Goal: Information Seeking & Learning: Check status

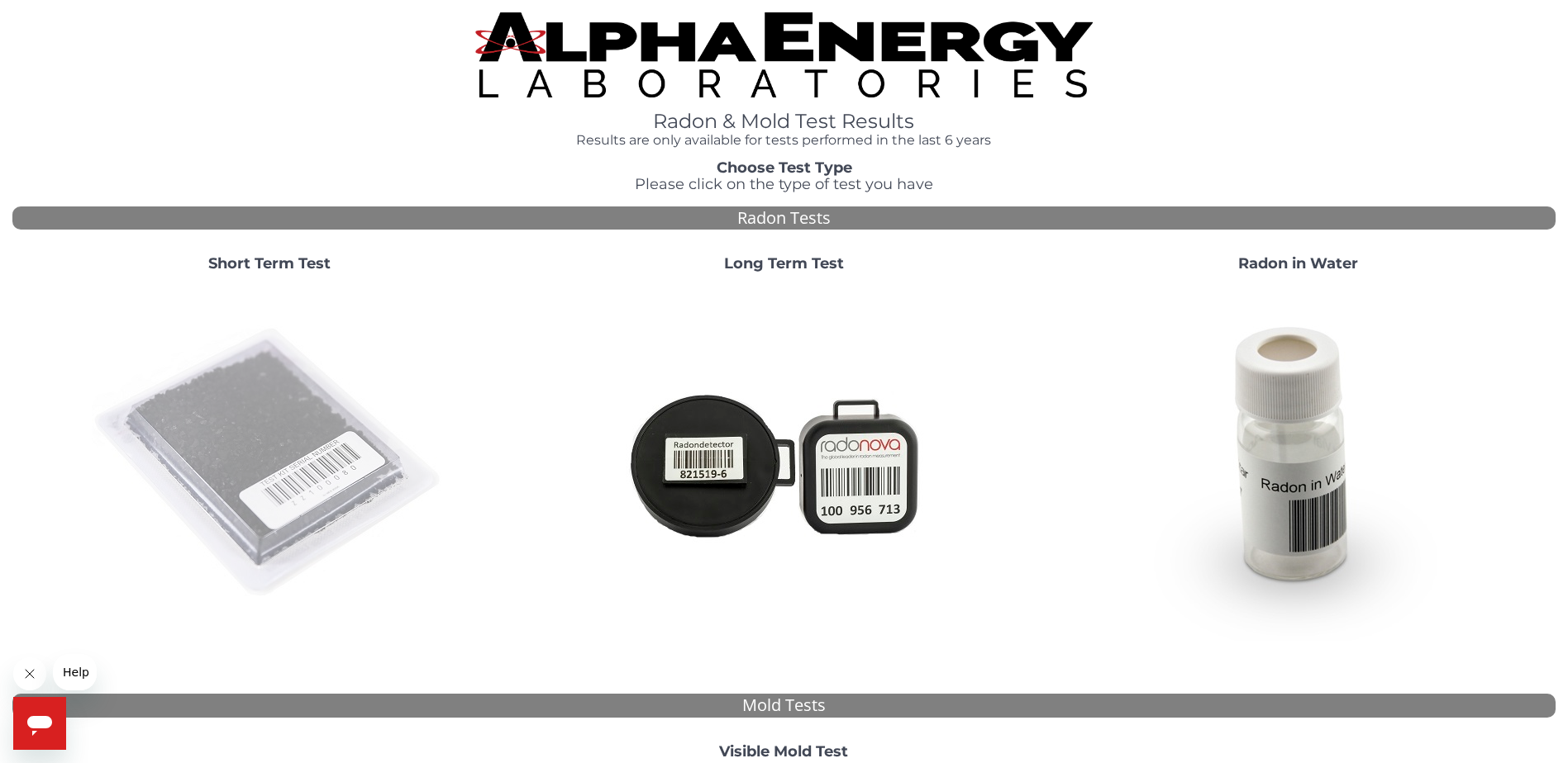
click at [276, 391] on img at bounding box center [269, 463] width 355 height 355
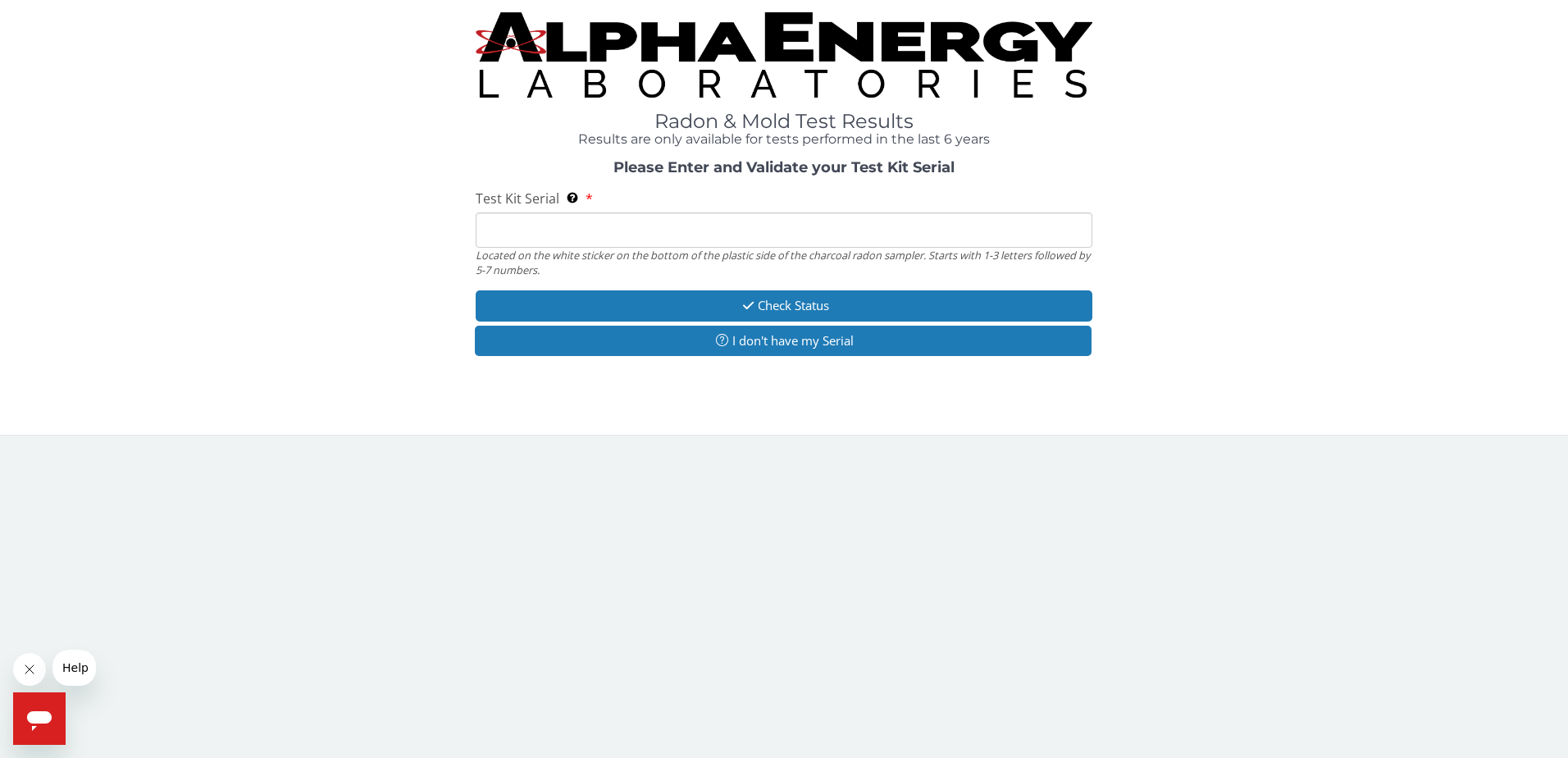
click at [536, 228] on input "Test Kit Serial Located on the white sticker on the bottom of the plastic side …" at bounding box center [785, 230] width 618 height 36
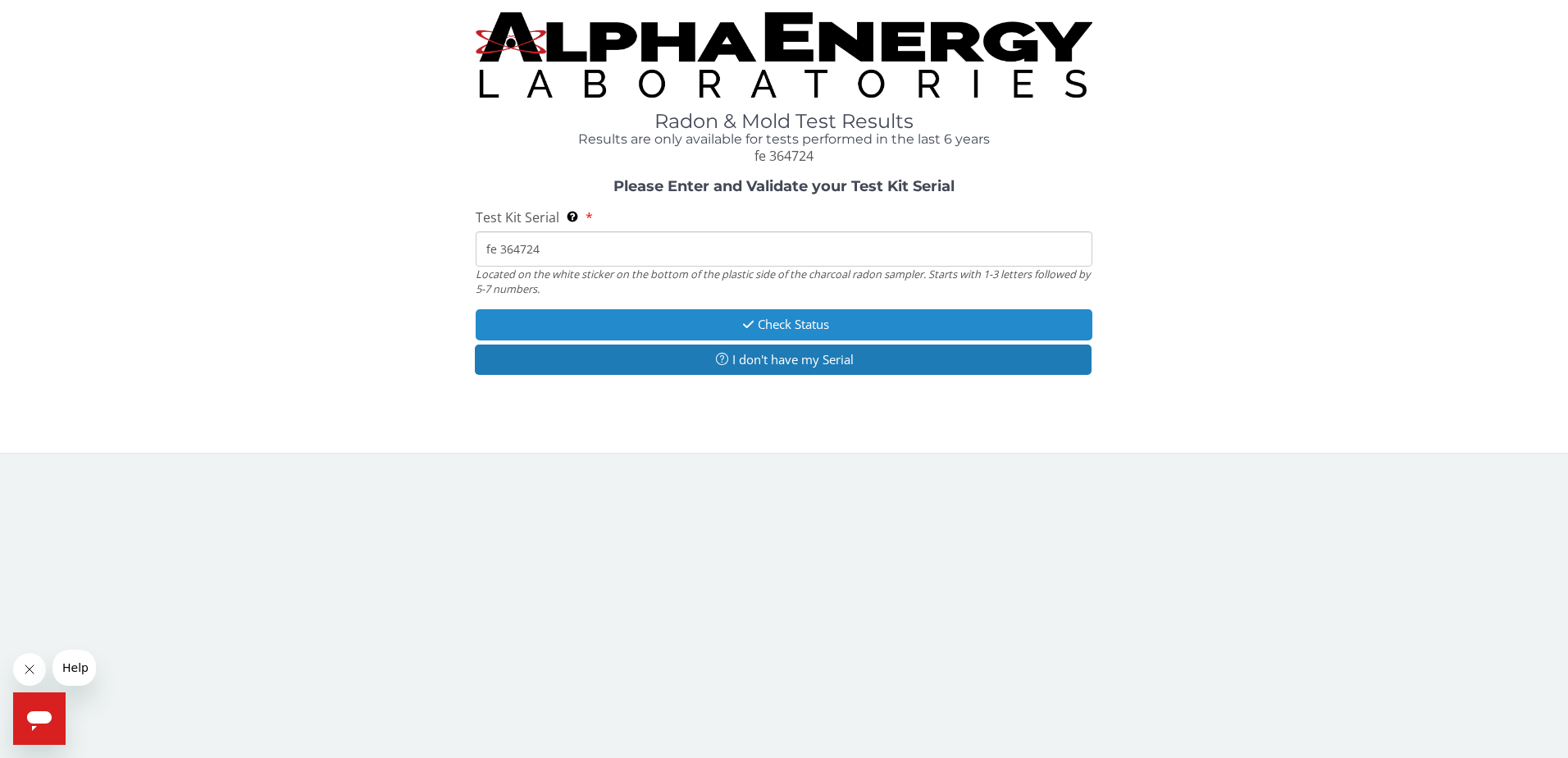
type input "fe 364724"
click at [779, 326] on button "Check Status" at bounding box center [785, 324] width 618 height 30
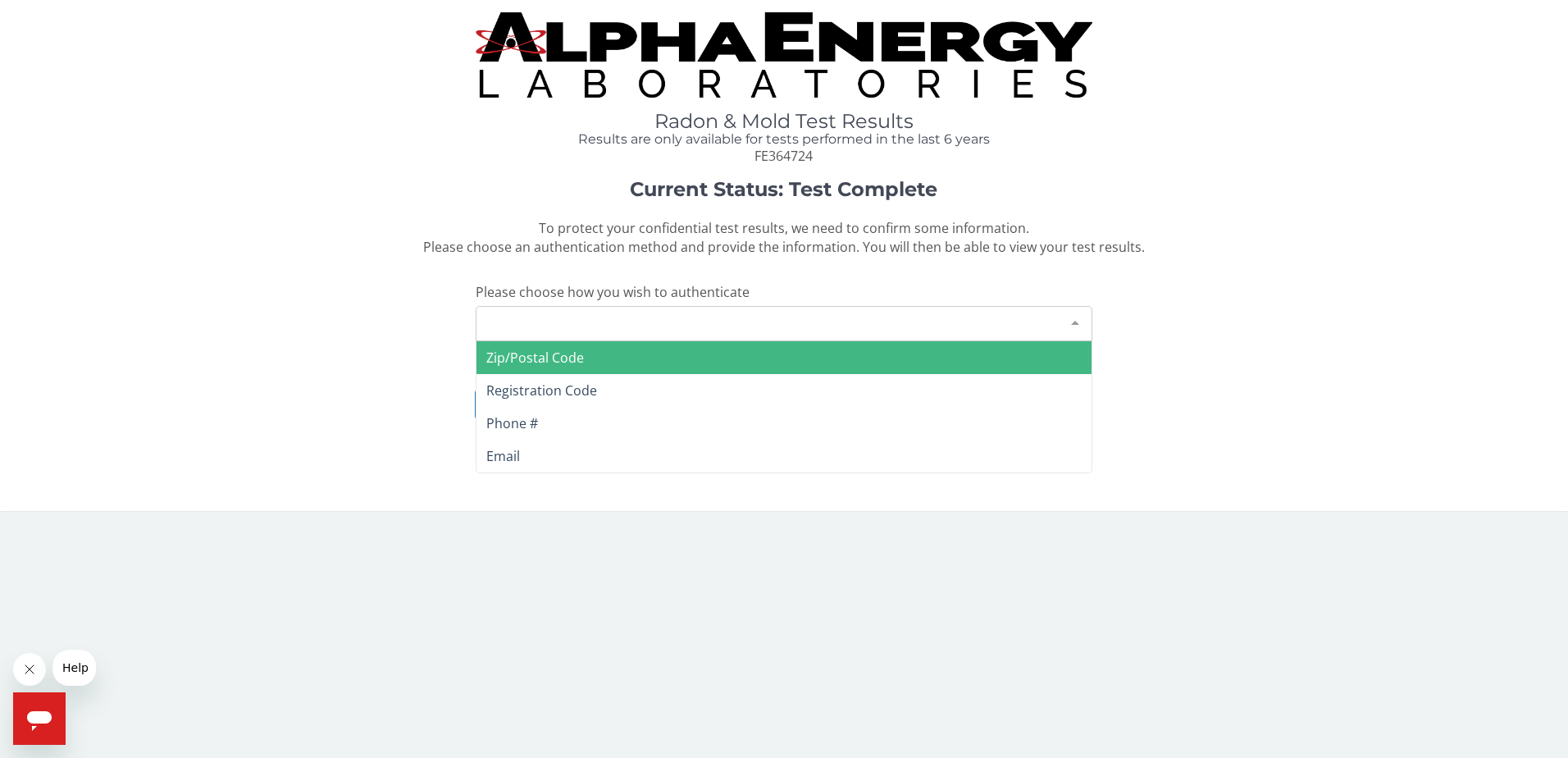
click at [626, 322] on div "Please make a selection" at bounding box center [785, 324] width 618 height 36
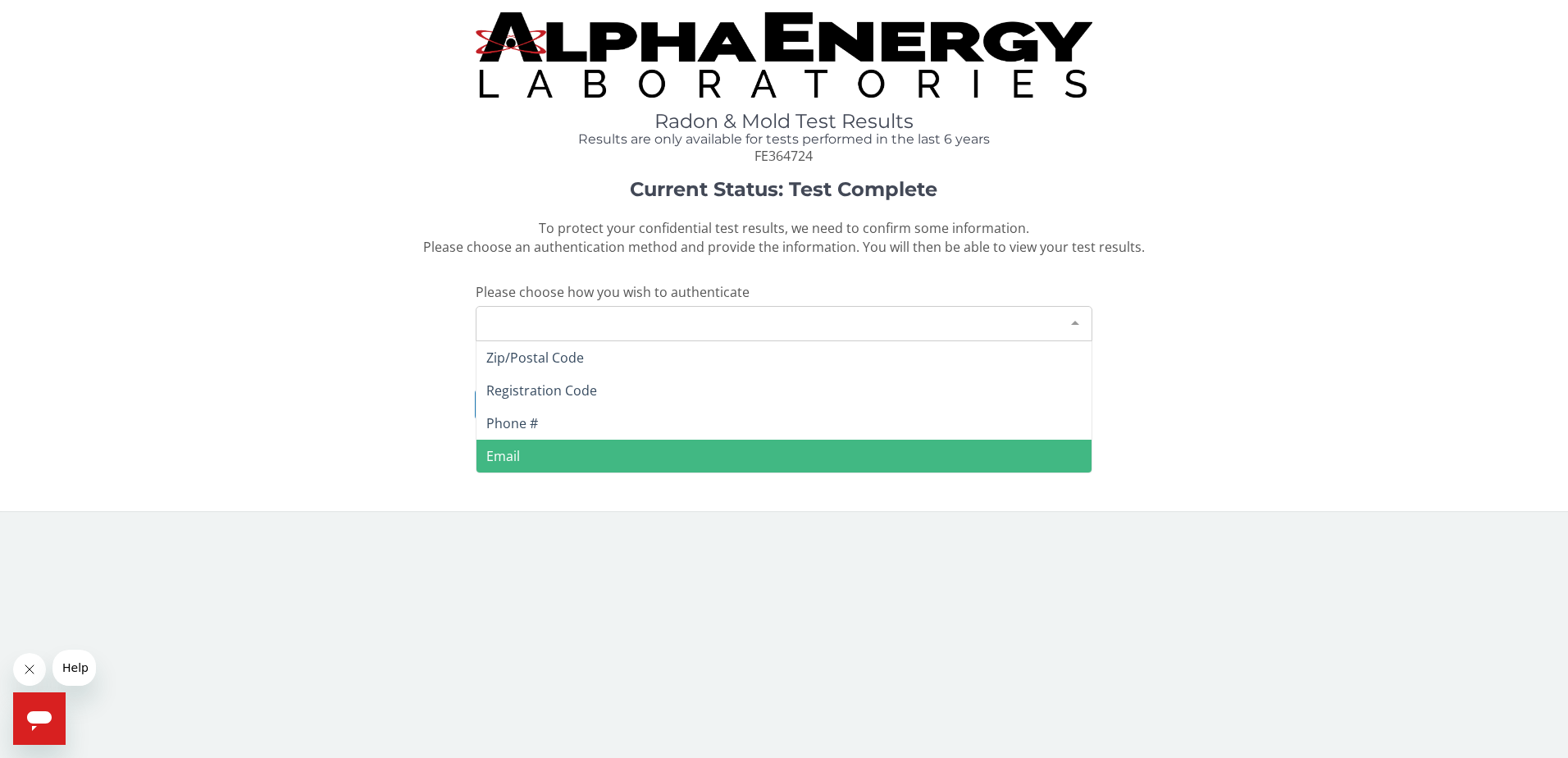
click at [509, 449] on span "Email" at bounding box center [503, 456] width 34 height 18
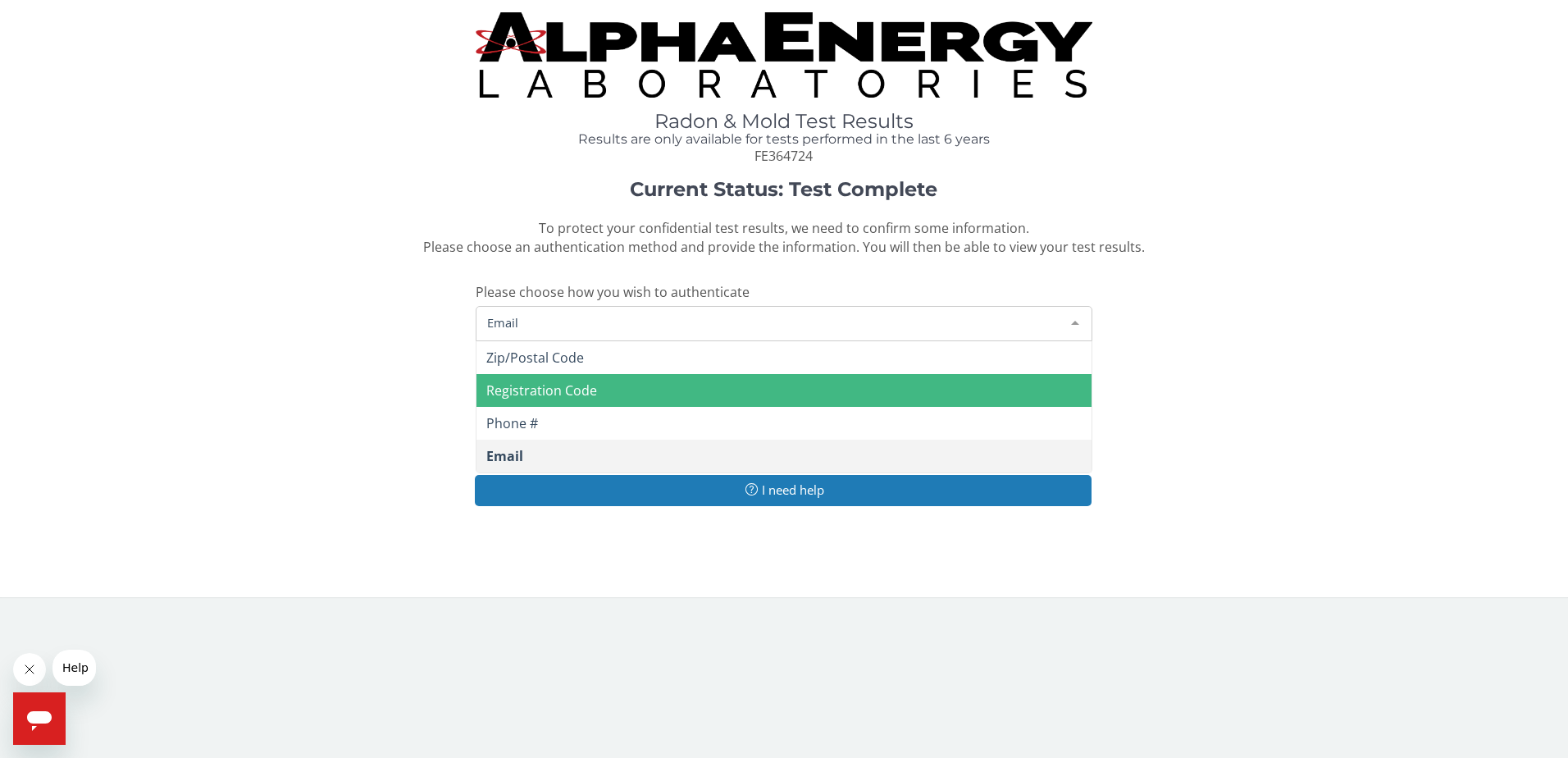
click at [585, 327] on span "Email" at bounding box center [771, 323] width 577 height 18
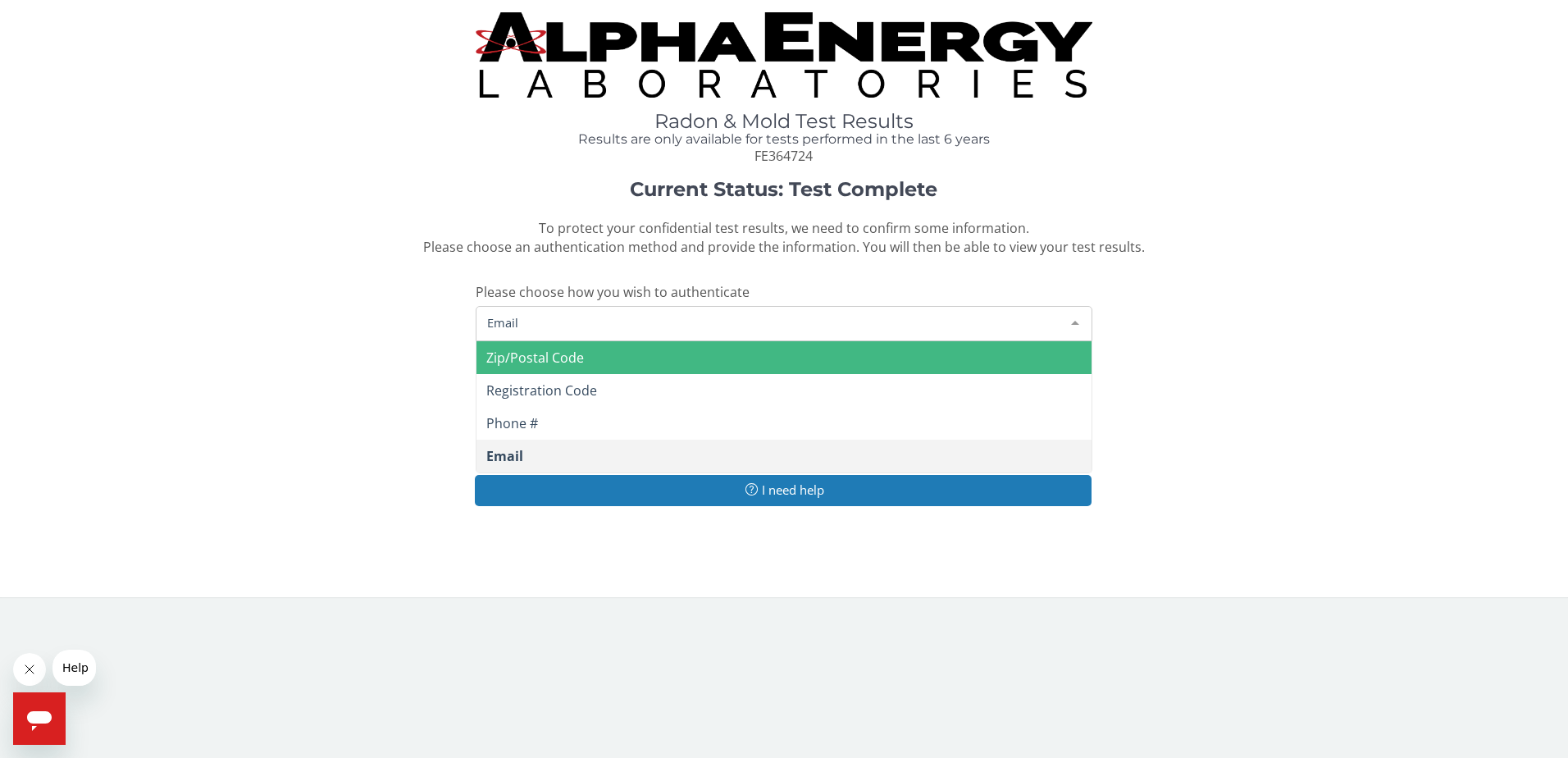
click at [568, 360] on span "Zip/Postal Code" at bounding box center [535, 358] width 98 height 18
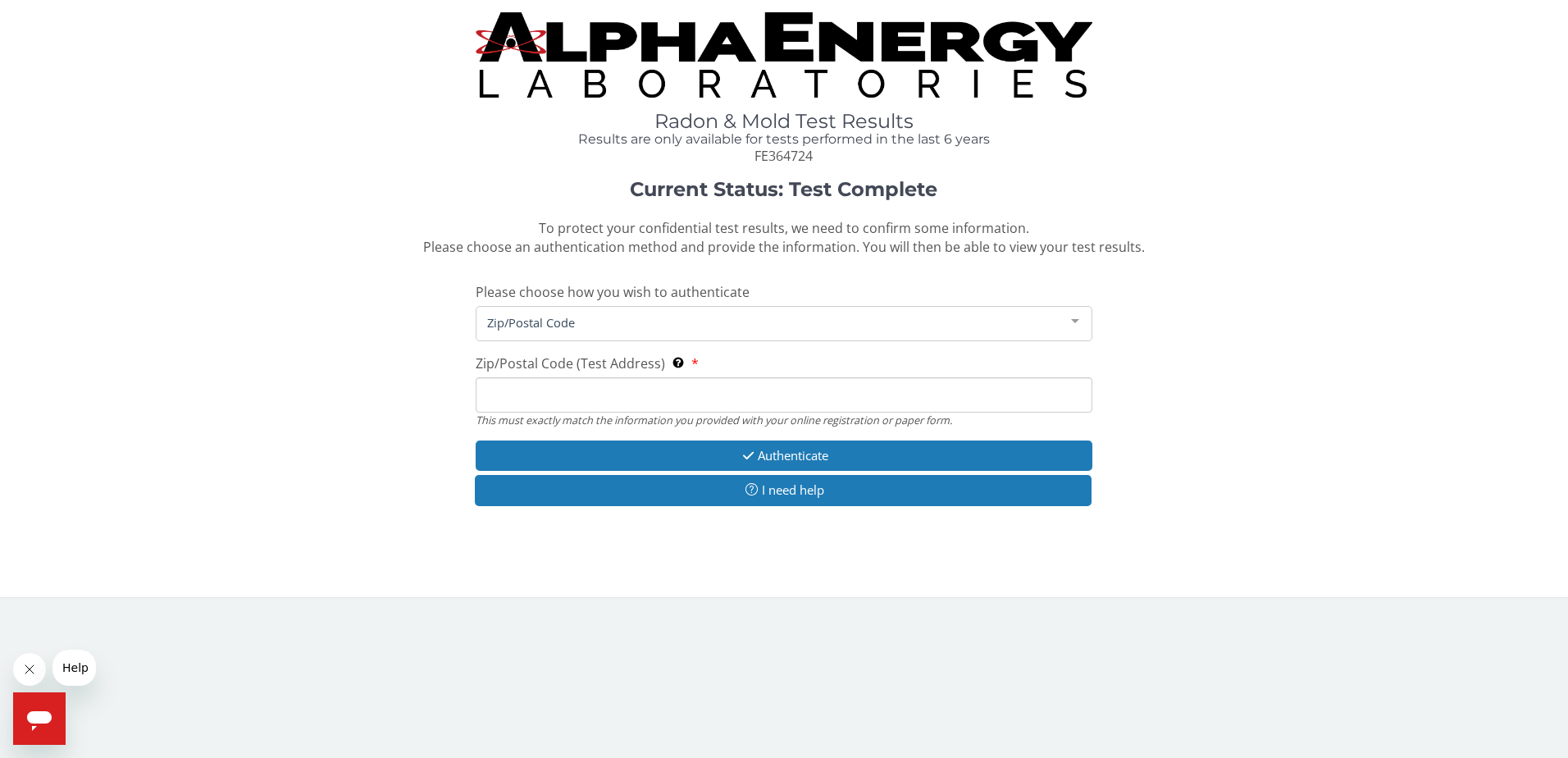
click at [545, 389] on input "Zip/Postal Code (Test Address) This must exactly match the information you prov…" at bounding box center [785, 395] width 618 height 36
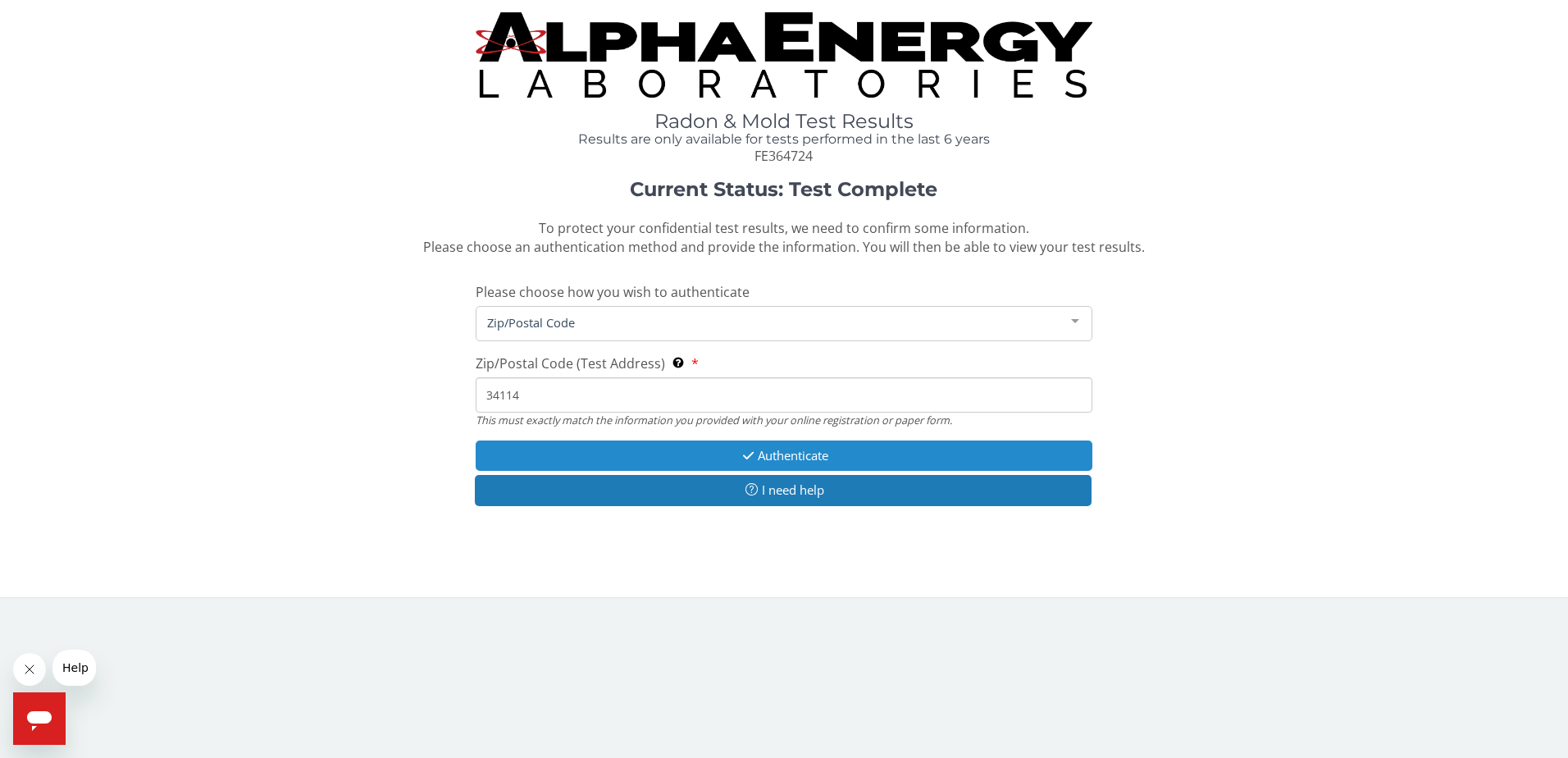
click at [756, 456] on button "Authenticate" at bounding box center [785, 455] width 618 height 30
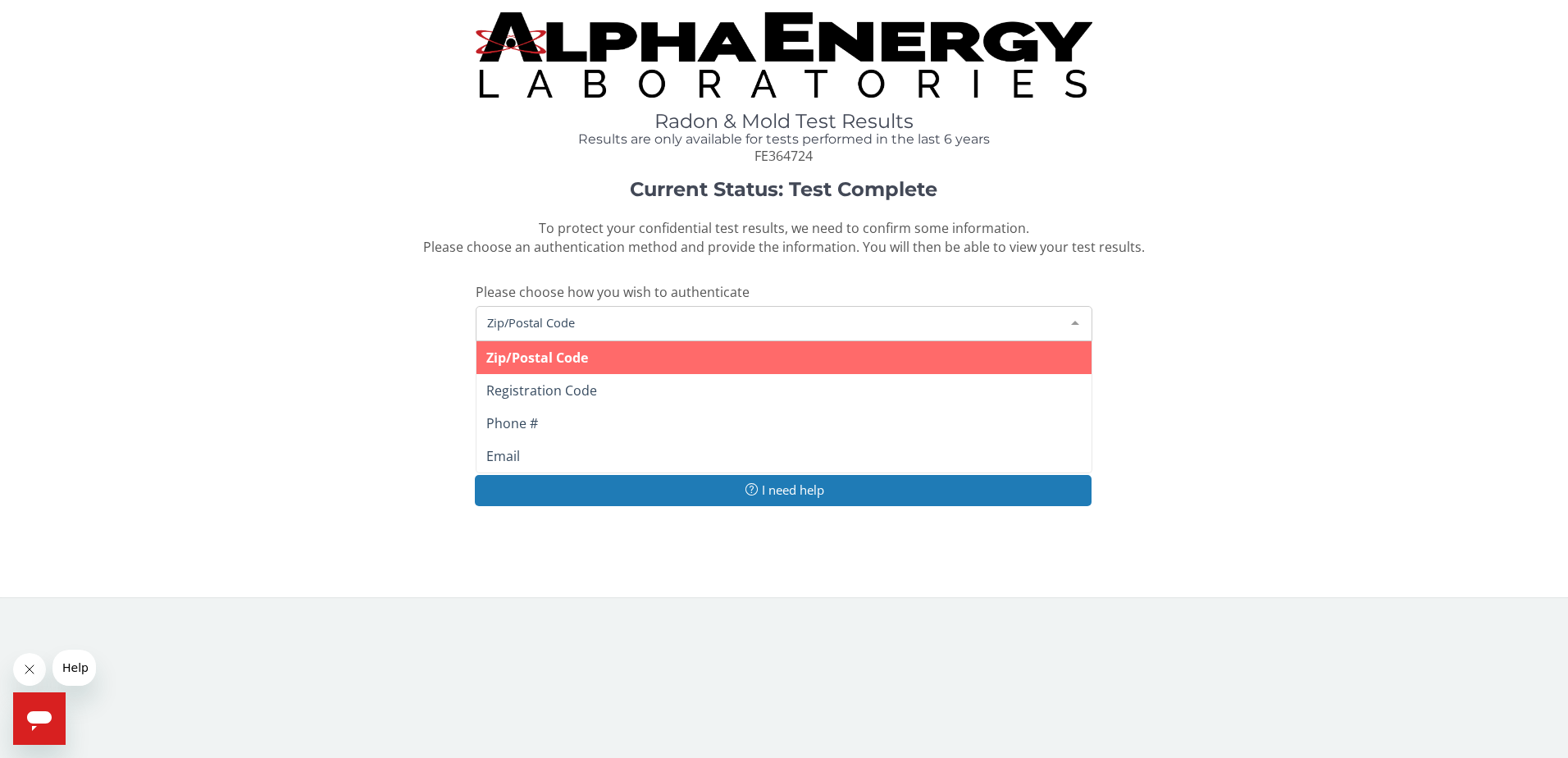
click at [572, 320] on span "Zip/Postal Code" at bounding box center [771, 323] width 577 height 18
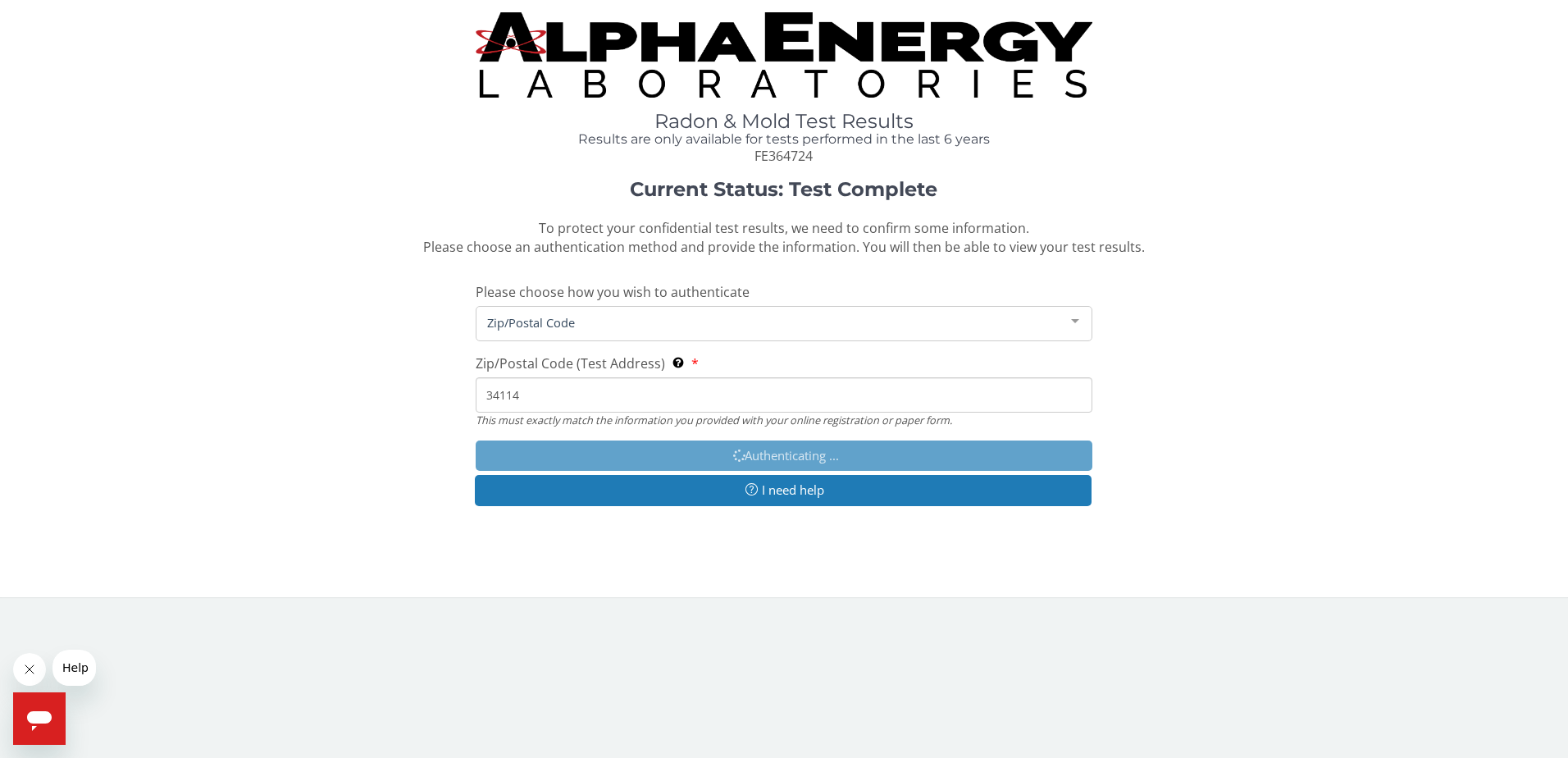
drag, startPoint x: 566, startPoint y: 315, endPoint x: 539, endPoint y: 324, distance: 28.5
click at [564, 315] on span "Zip/Postal Code" at bounding box center [771, 323] width 577 height 18
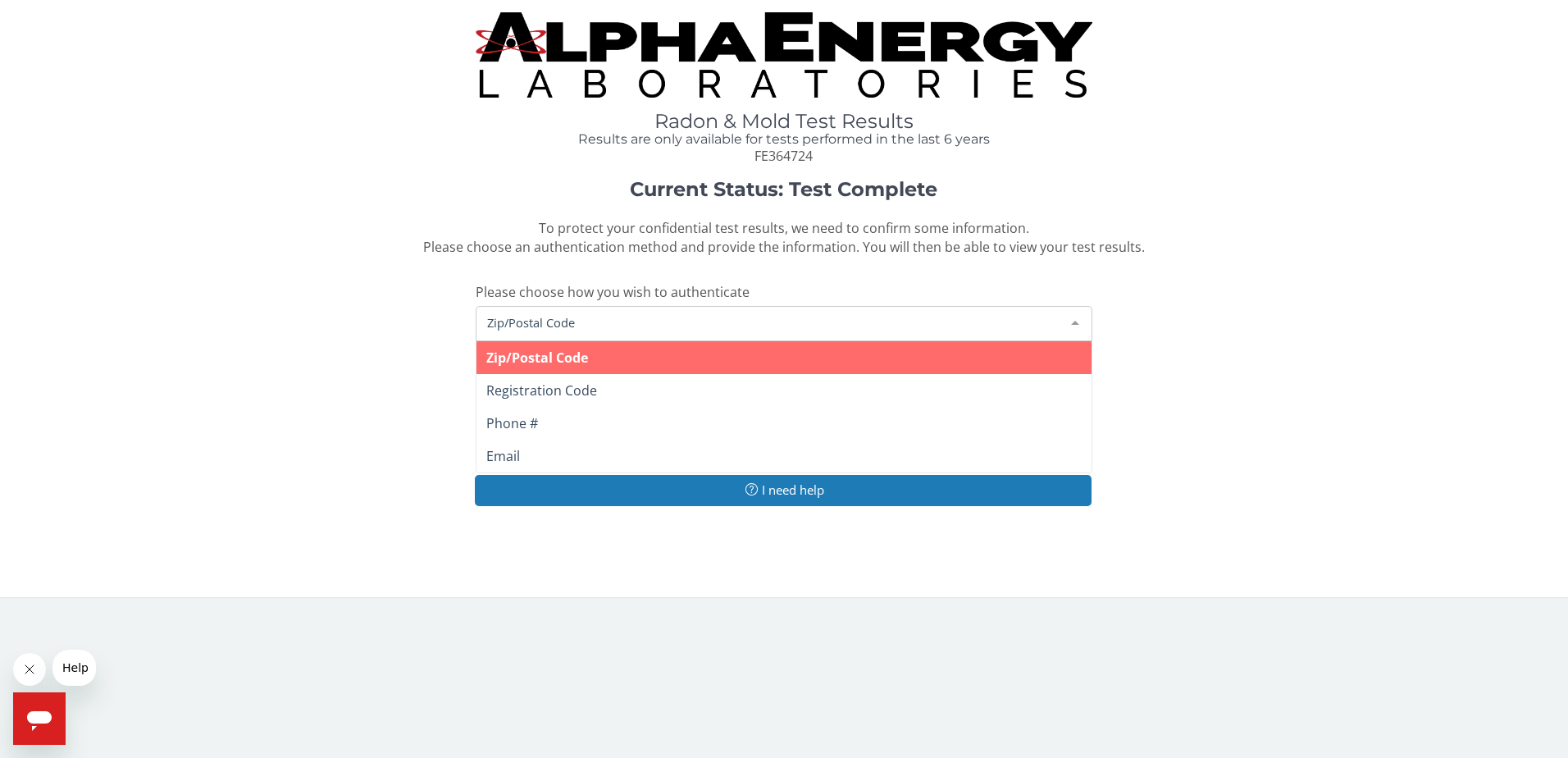
click at [541, 322] on span "Zip/Postal Code" at bounding box center [771, 323] width 577 height 18
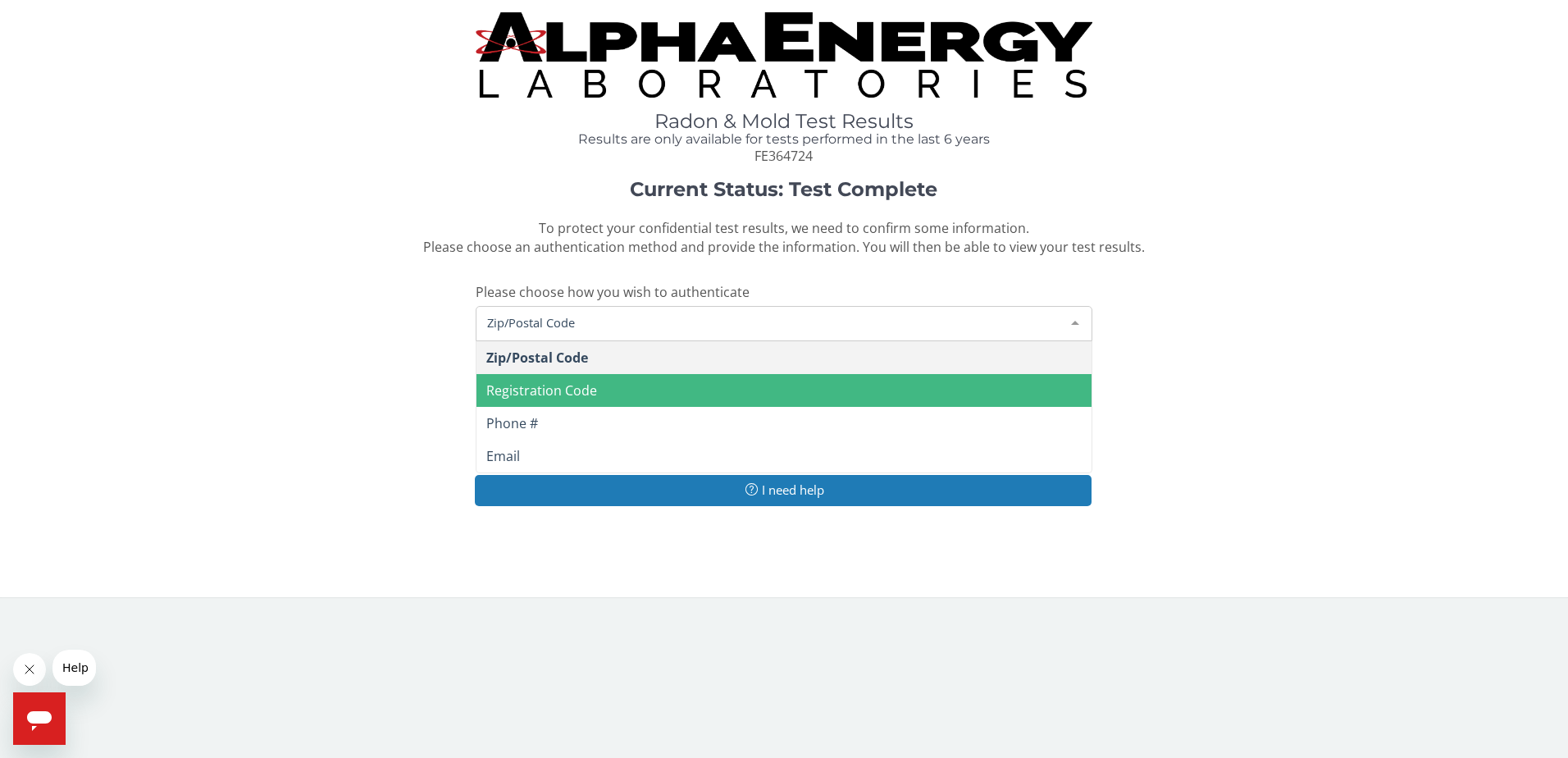
click at [367, 318] on div "Current Status: Test Complete To protect your confidential test results, we nee…" at bounding box center [783, 351] width 1543 height 345
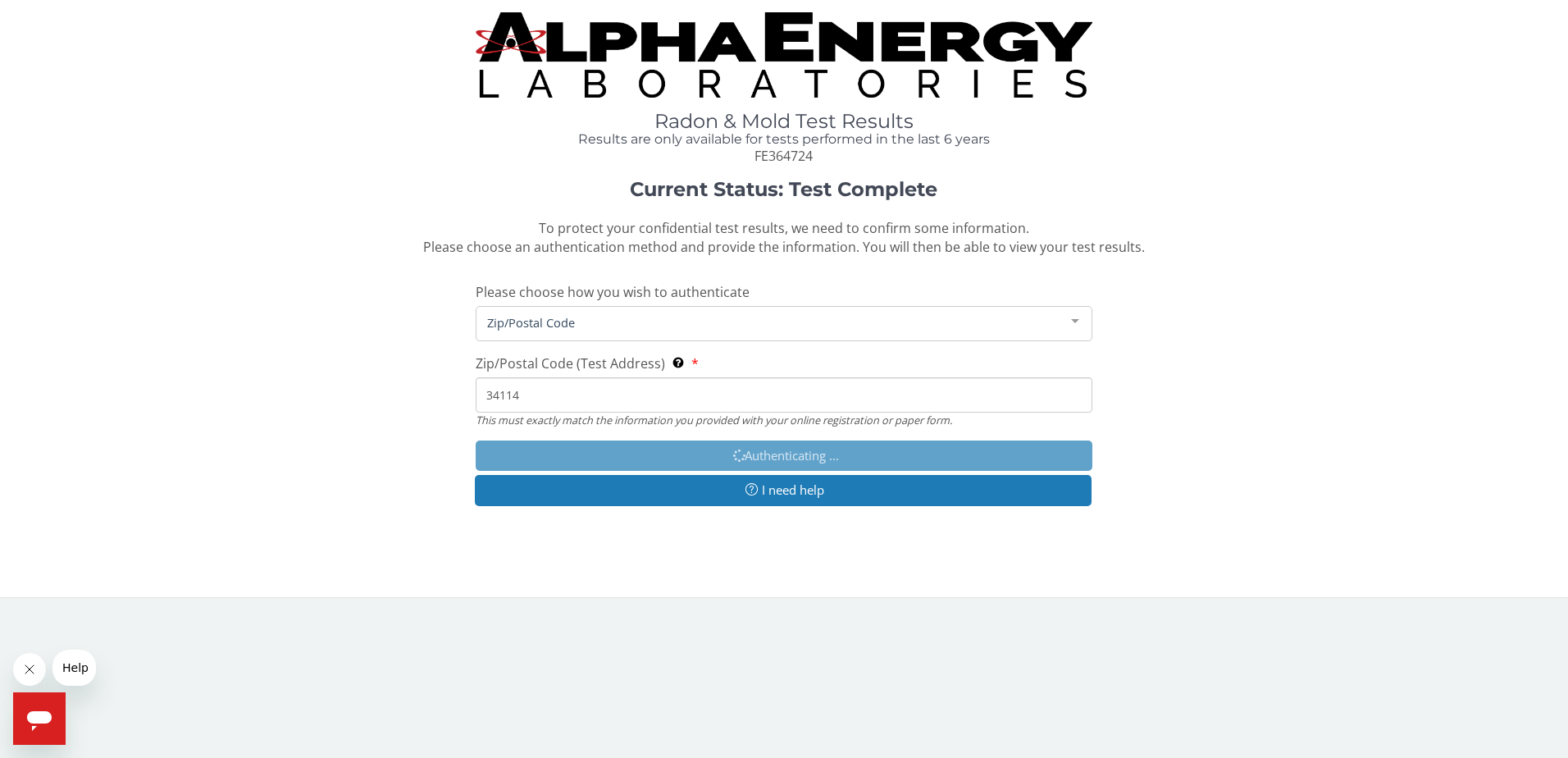
click at [1077, 322] on div at bounding box center [1076, 323] width 33 height 31
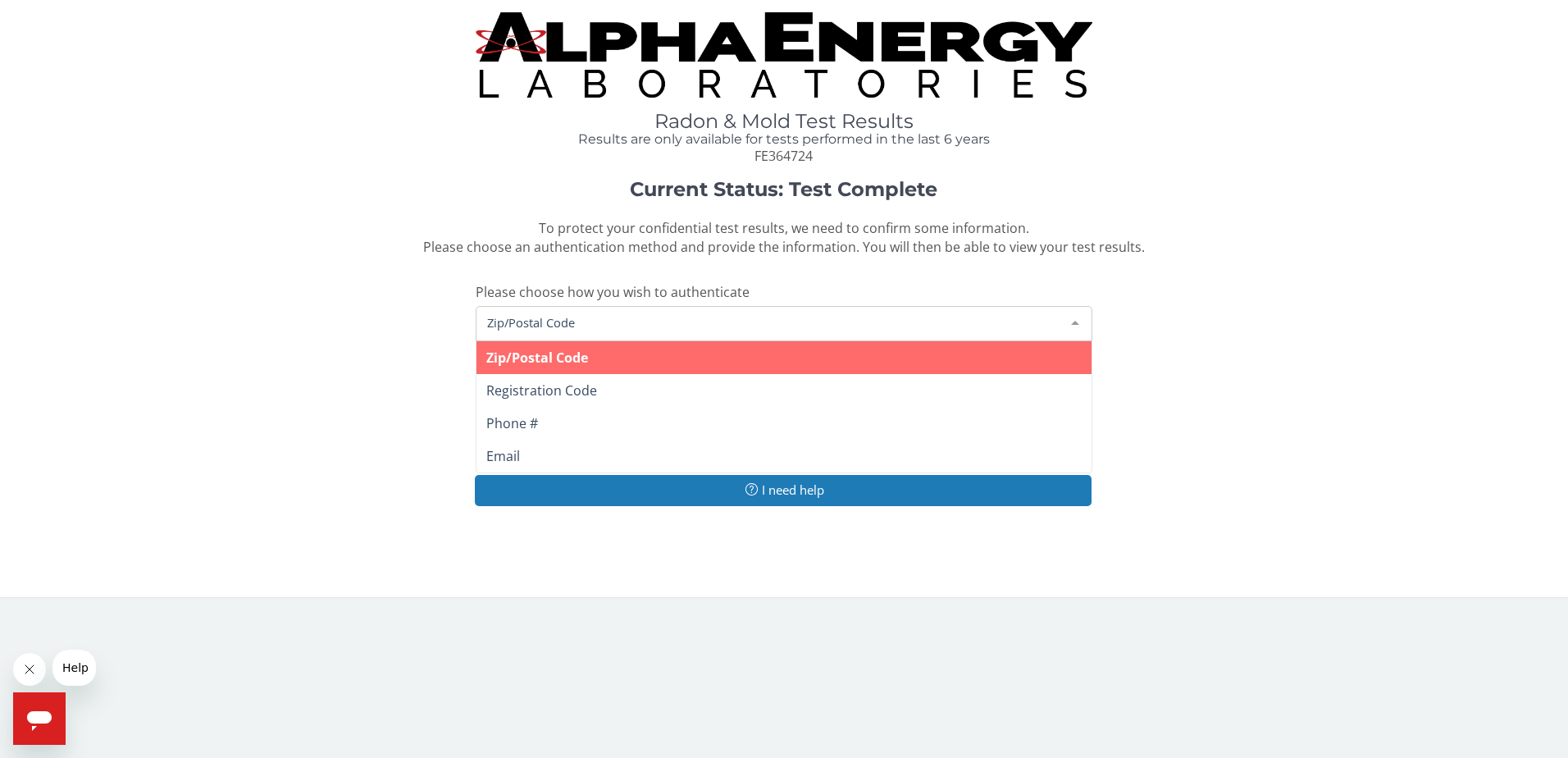
click at [545, 351] on span "Zip/Postal Code" at bounding box center [538, 358] width 102 height 18
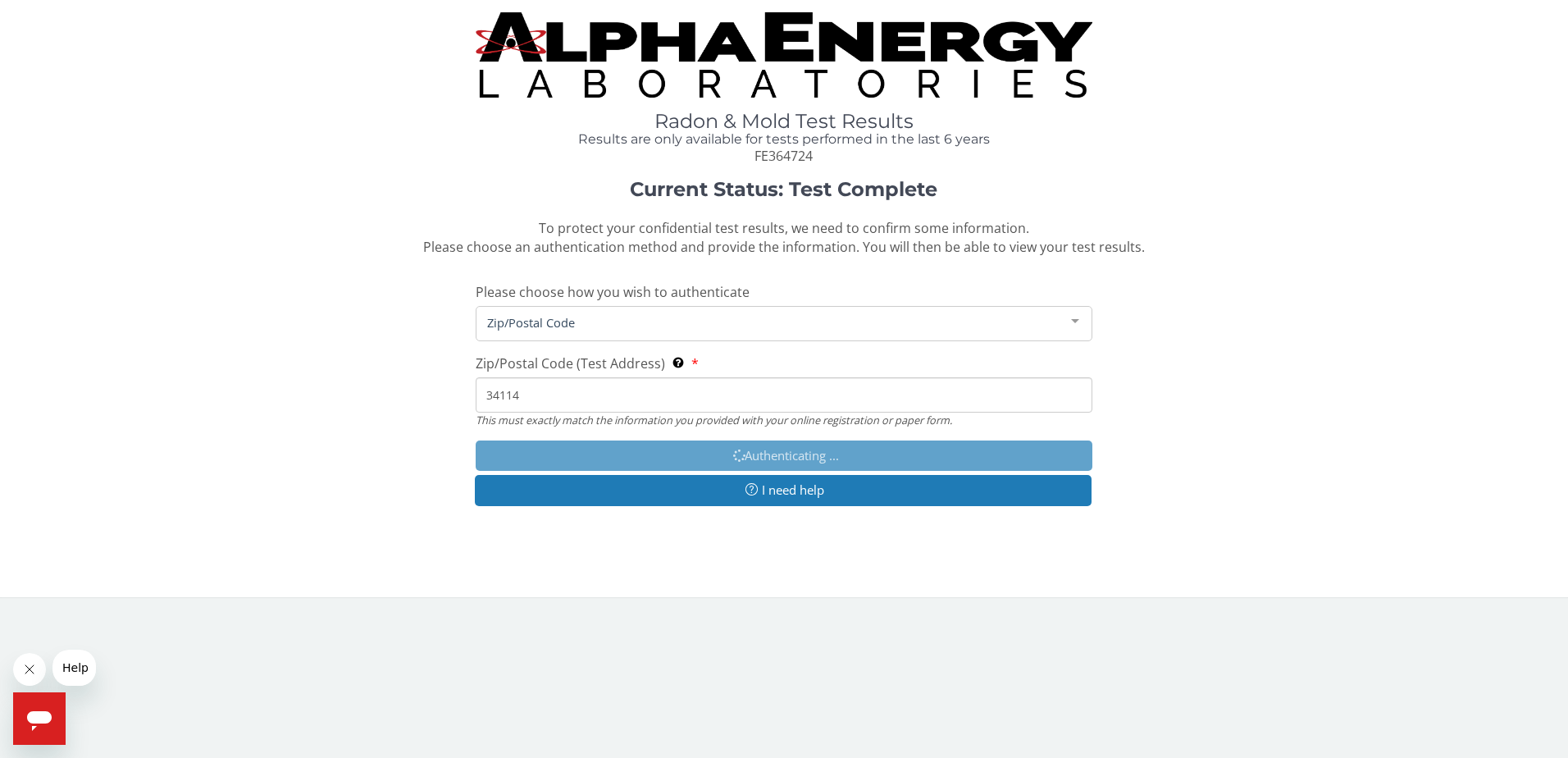
click at [531, 390] on input "34114" at bounding box center [785, 395] width 618 height 36
type input "3"
click at [577, 324] on span "Zip/Postal Code" at bounding box center [771, 323] width 577 height 18
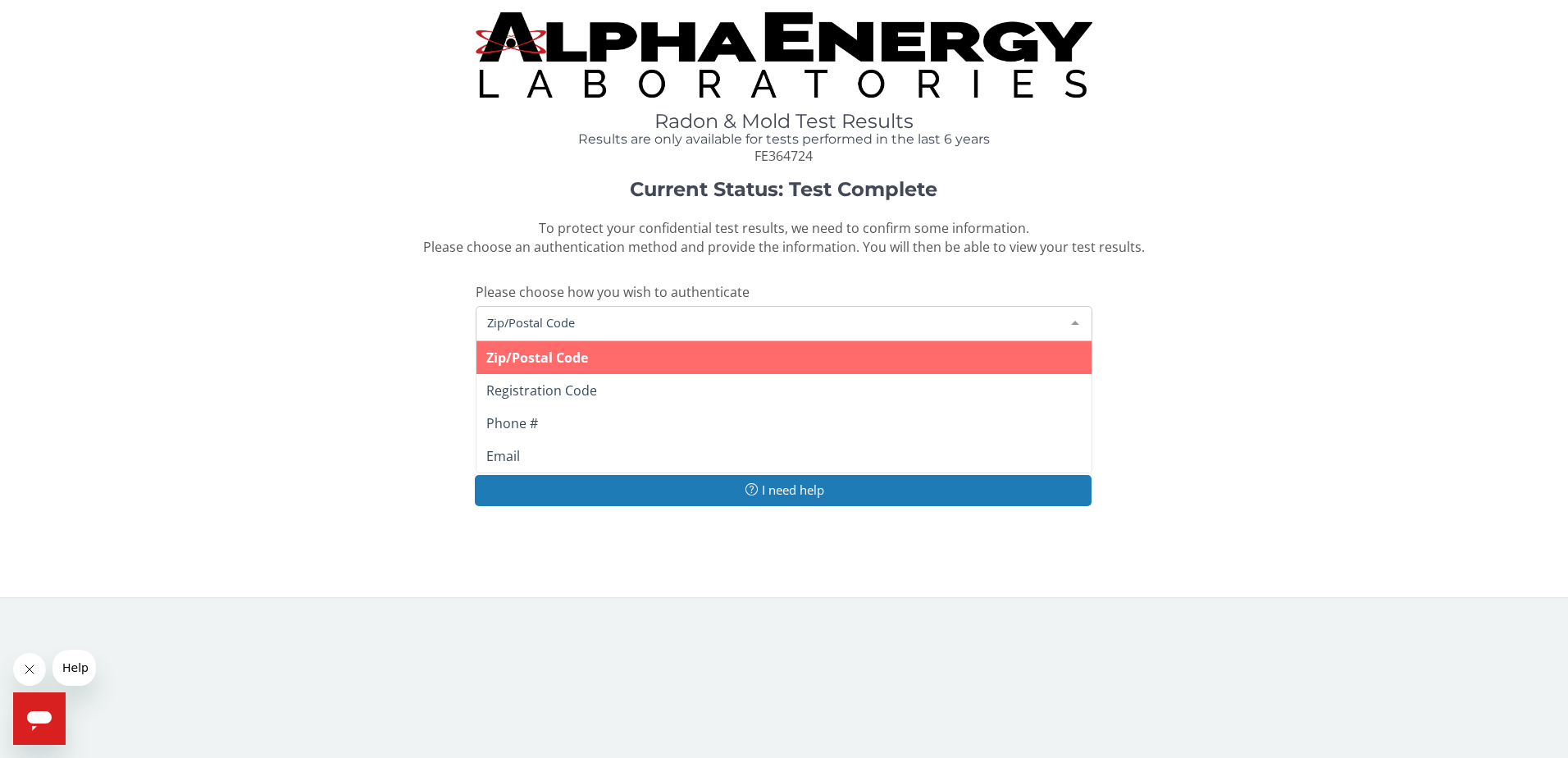
click at [578, 319] on span "Zip/Postal Code" at bounding box center [771, 323] width 577 height 18
click at [1072, 327] on div at bounding box center [1076, 323] width 33 height 31
click at [538, 357] on span "Zip/Postal Code" at bounding box center [538, 358] width 102 height 18
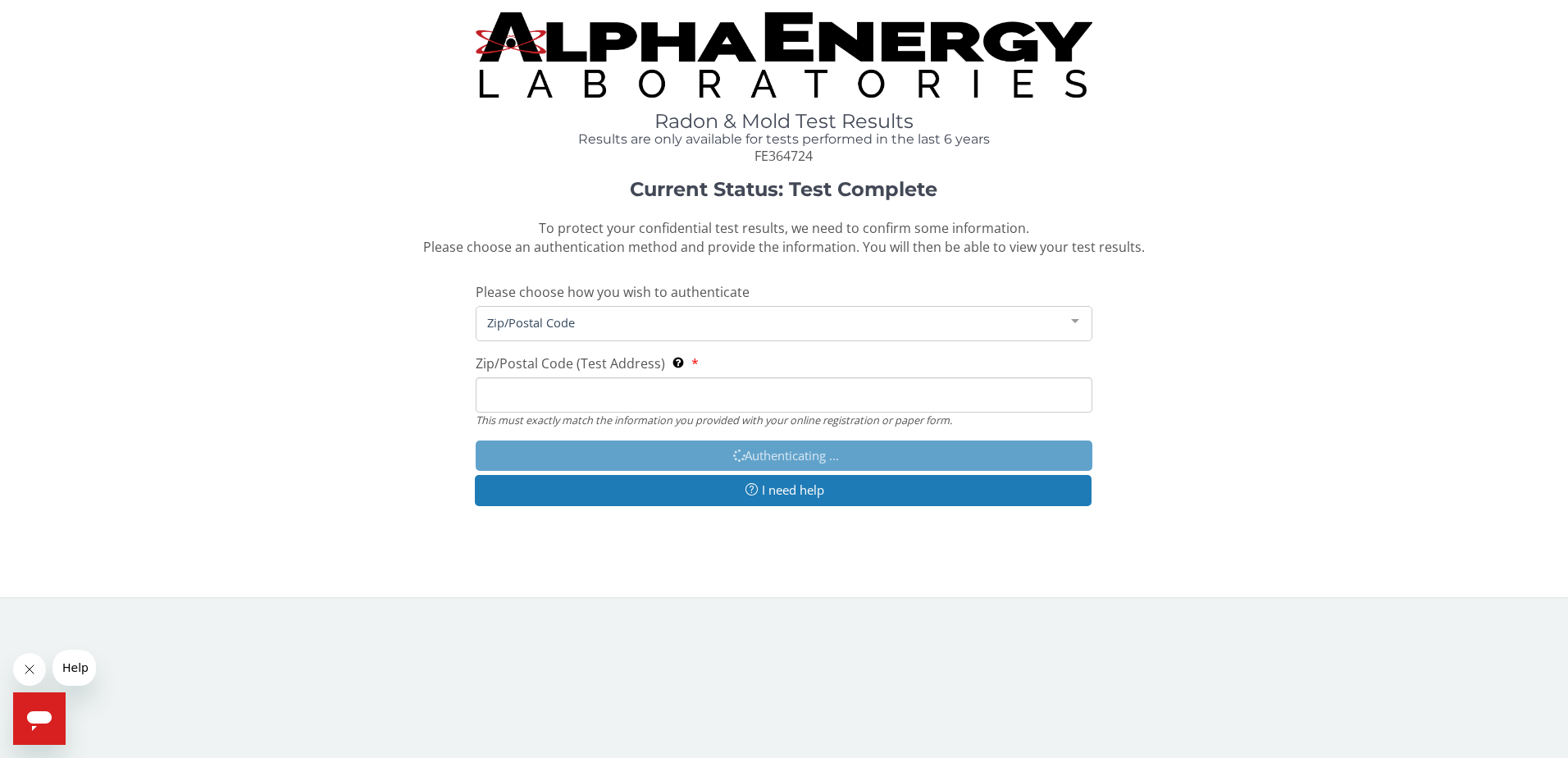
click at [1076, 324] on div at bounding box center [1076, 323] width 33 height 31
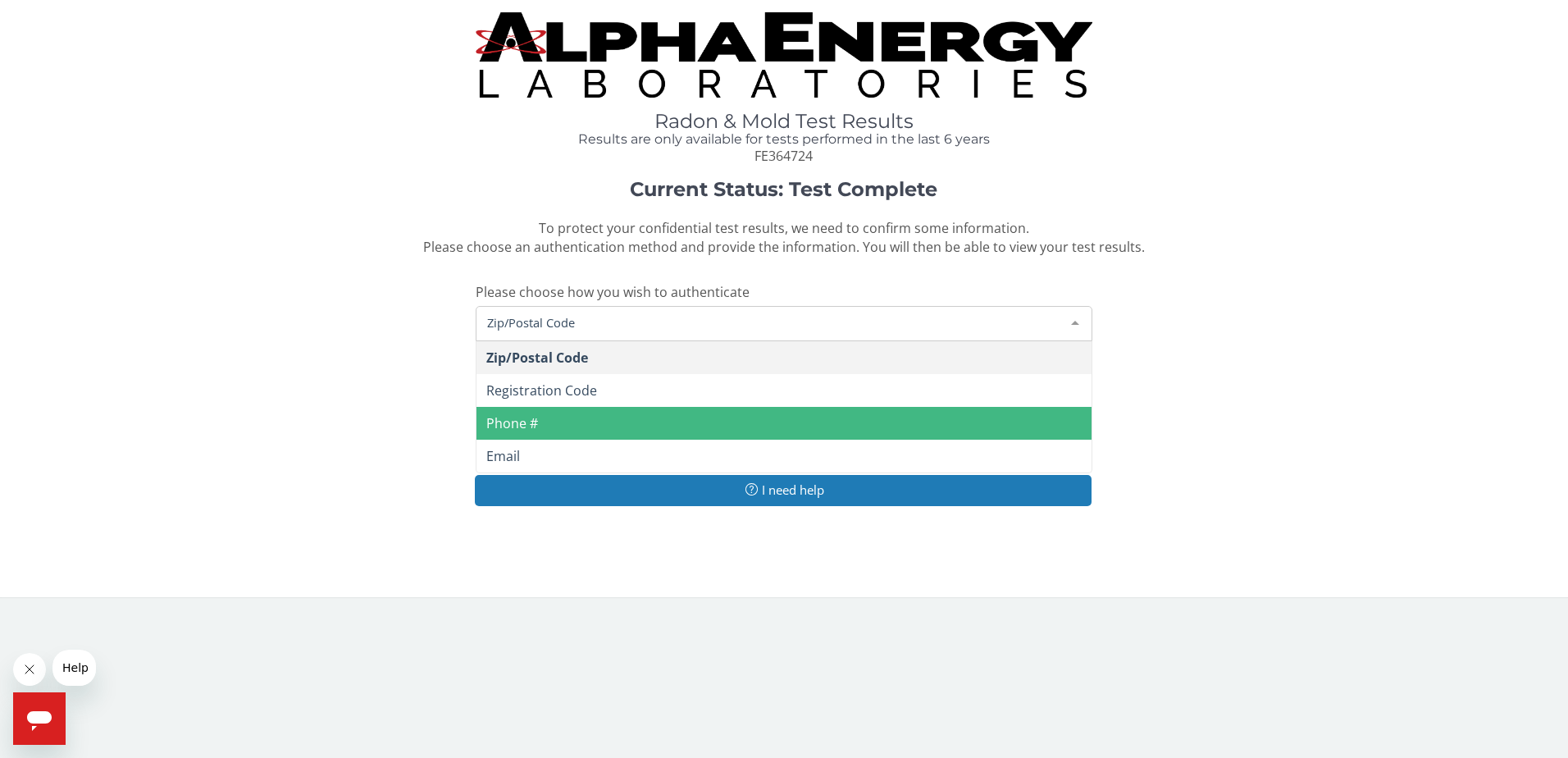
click at [516, 425] on span "Phone #" at bounding box center [512, 423] width 52 height 18
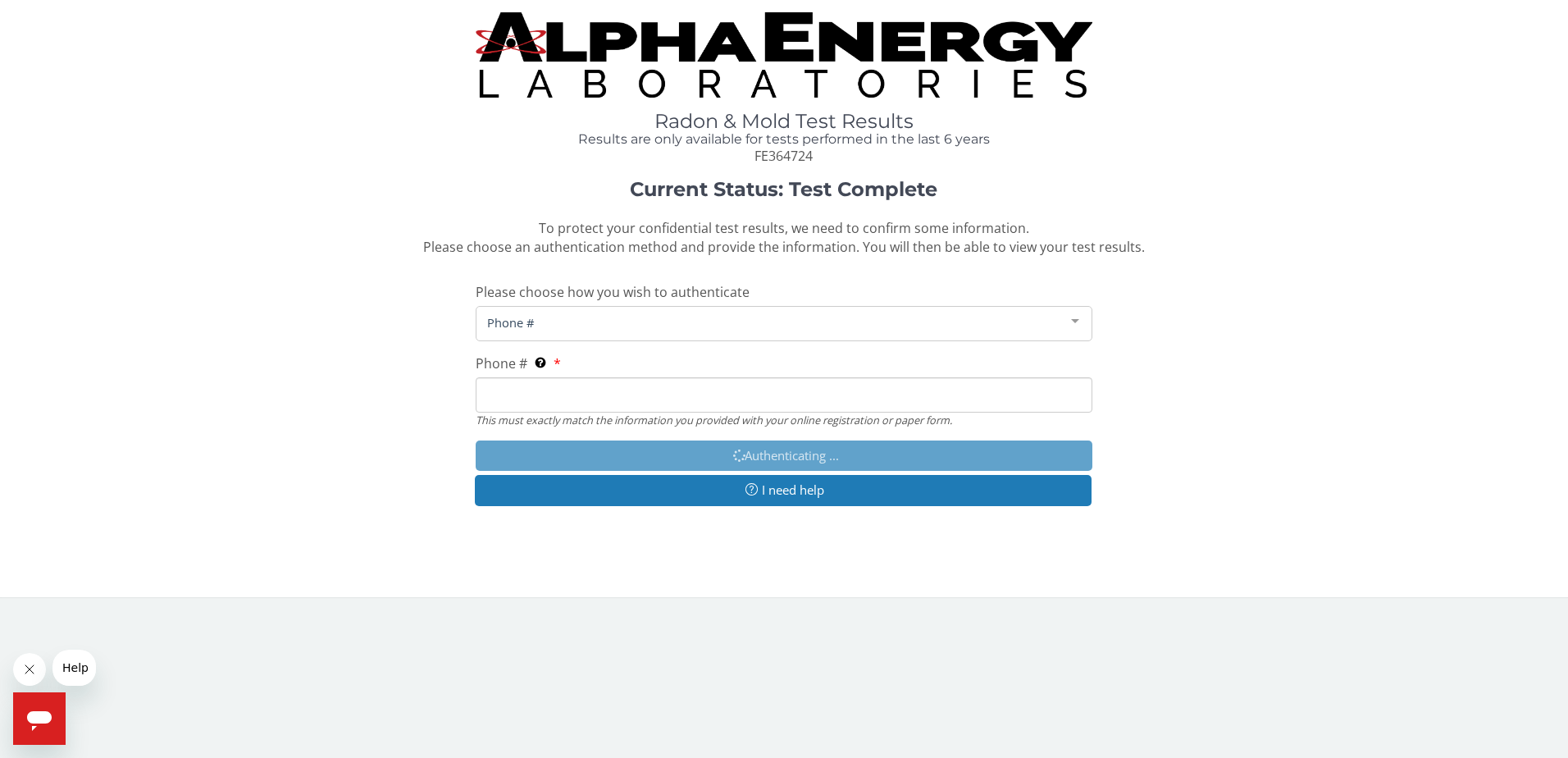
click at [542, 319] on span "Phone #" at bounding box center [771, 323] width 577 height 18
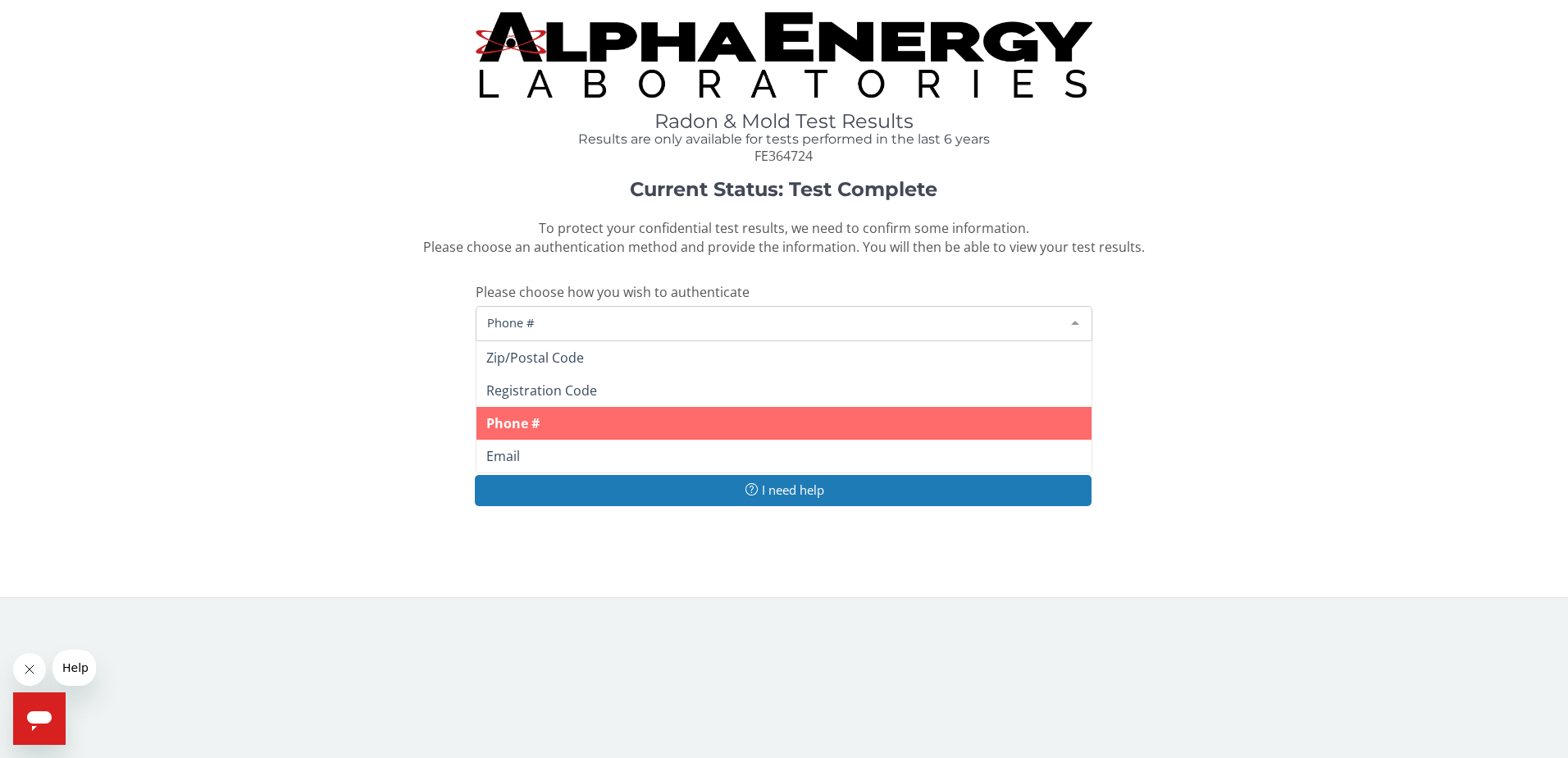
click at [152, 289] on div "Current Status: Test Complete To protect your confidential test results, we nee…" at bounding box center [783, 351] width 1543 height 345
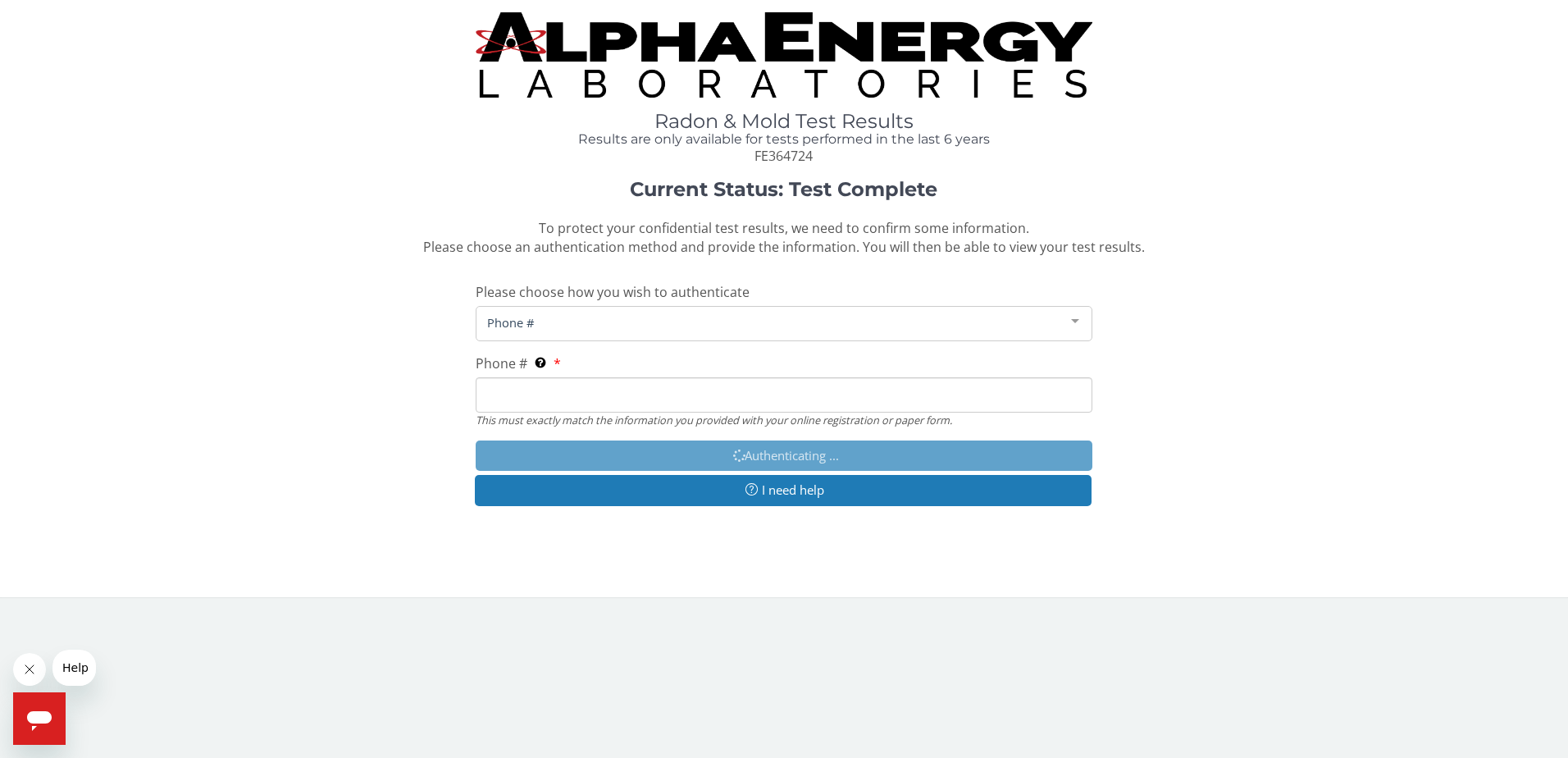
click at [518, 403] on input "Phone # This must exactly match the information you provided with your online r…" at bounding box center [785, 395] width 618 height 36
type input "50"
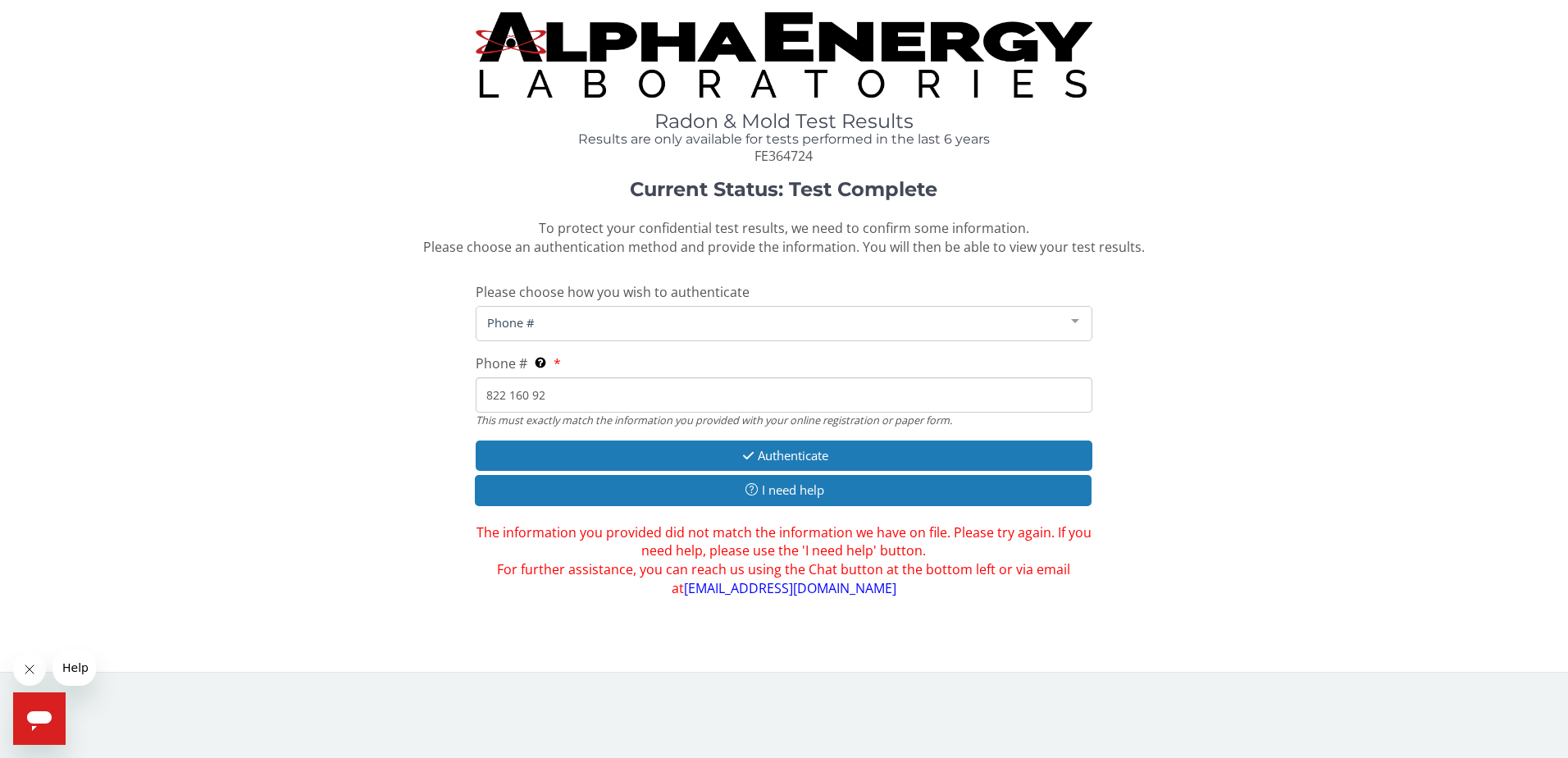
drag, startPoint x: 566, startPoint y: 397, endPoint x: 378, endPoint y: 383, distance: 188.5
click at [381, 383] on div "Current Status: Test Complete To protect your confidential test results, we nee…" at bounding box center [783, 389] width 1543 height 420
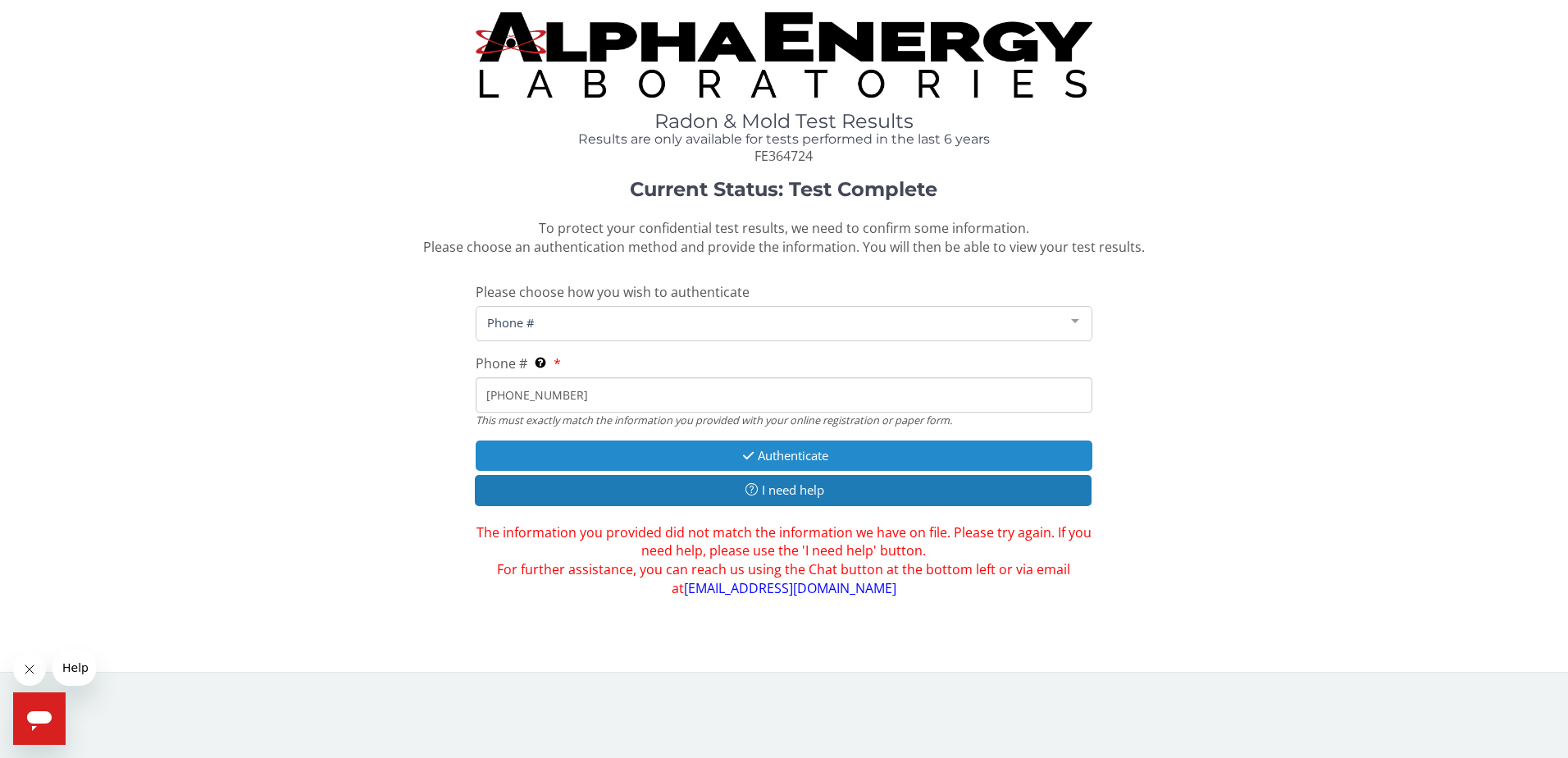
type input "[PHONE_NUMBER]"
click at [781, 456] on button "Authenticate" at bounding box center [785, 455] width 618 height 30
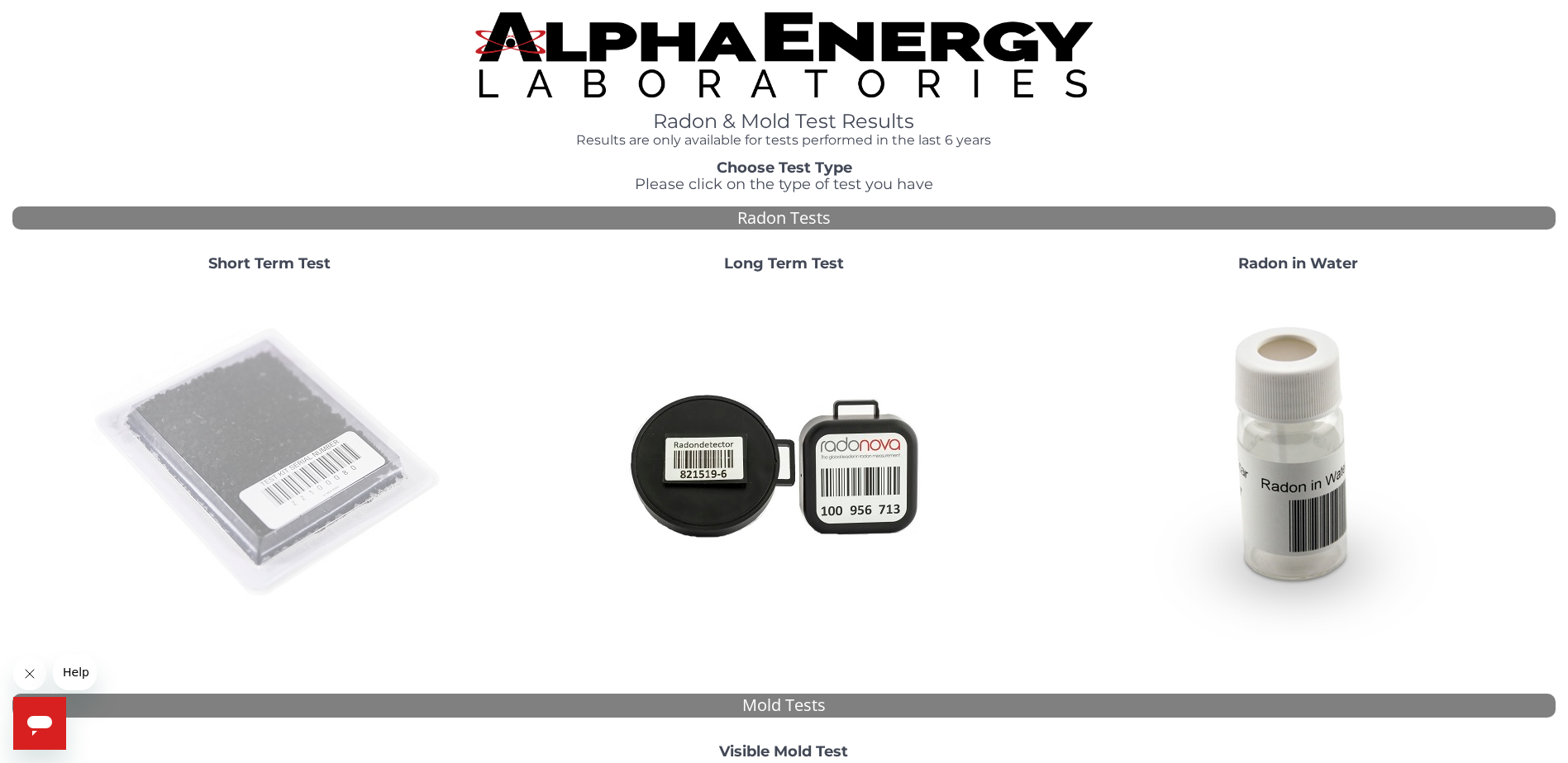
click at [263, 397] on img at bounding box center [269, 463] width 355 height 355
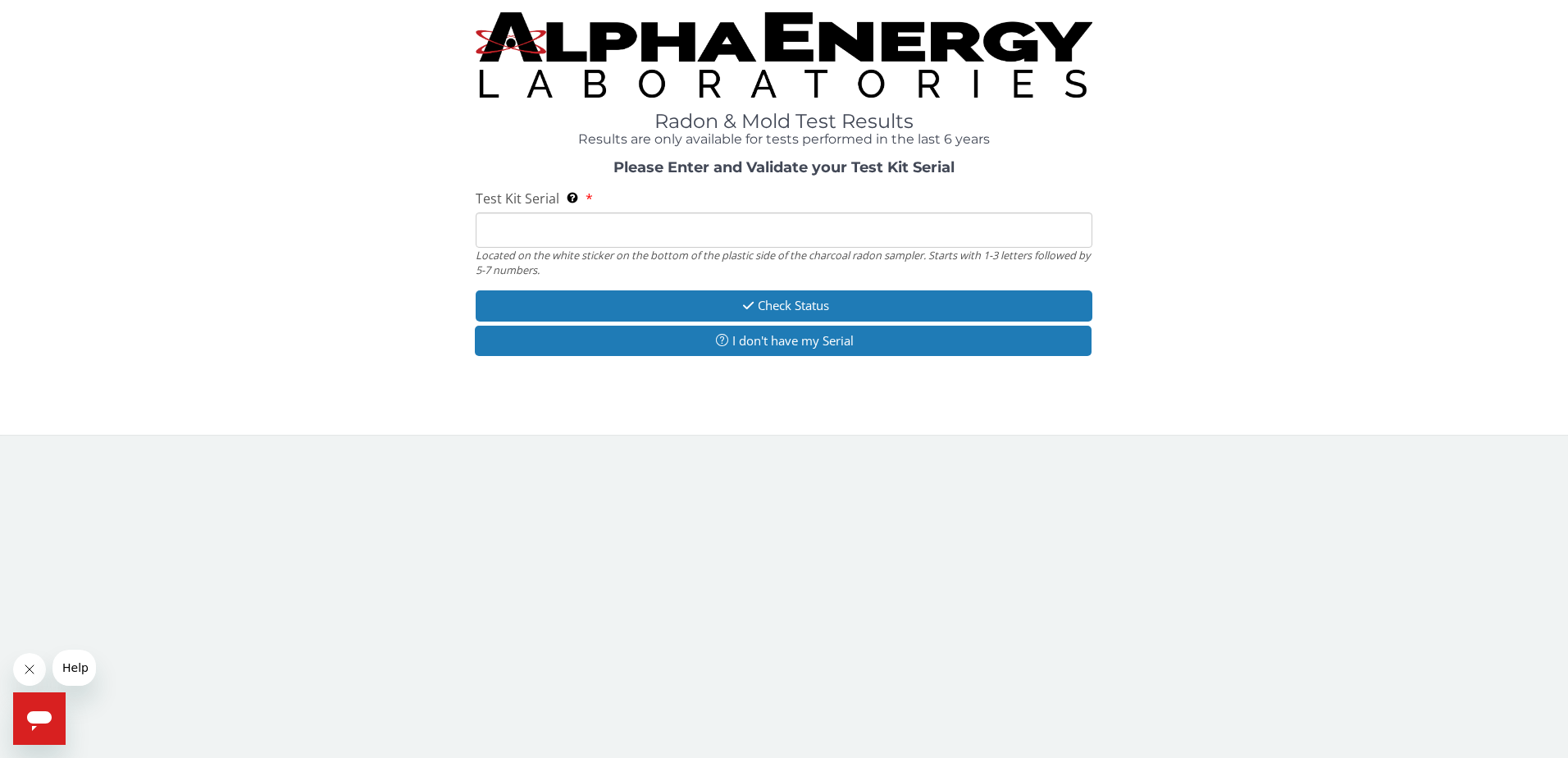
click at [563, 224] on input "Test Kit Serial Located on the white sticker on the bottom of the plastic side …" at bounding box center [785, 230] width 618 height 36
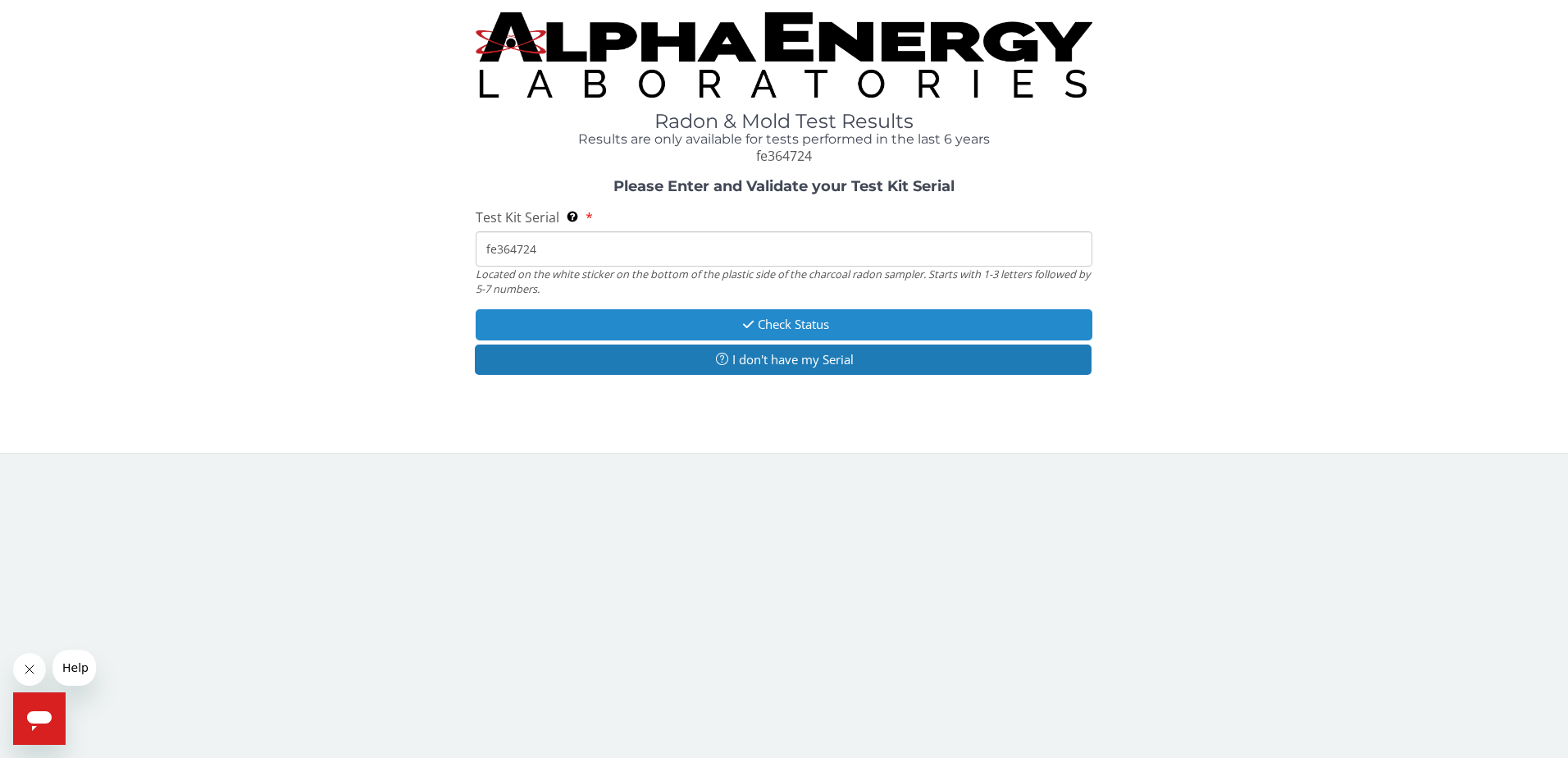
type input "fe364724"
click at [787, 325] on button "Check Status" at bounding box center [785, 324] width 618 height 30
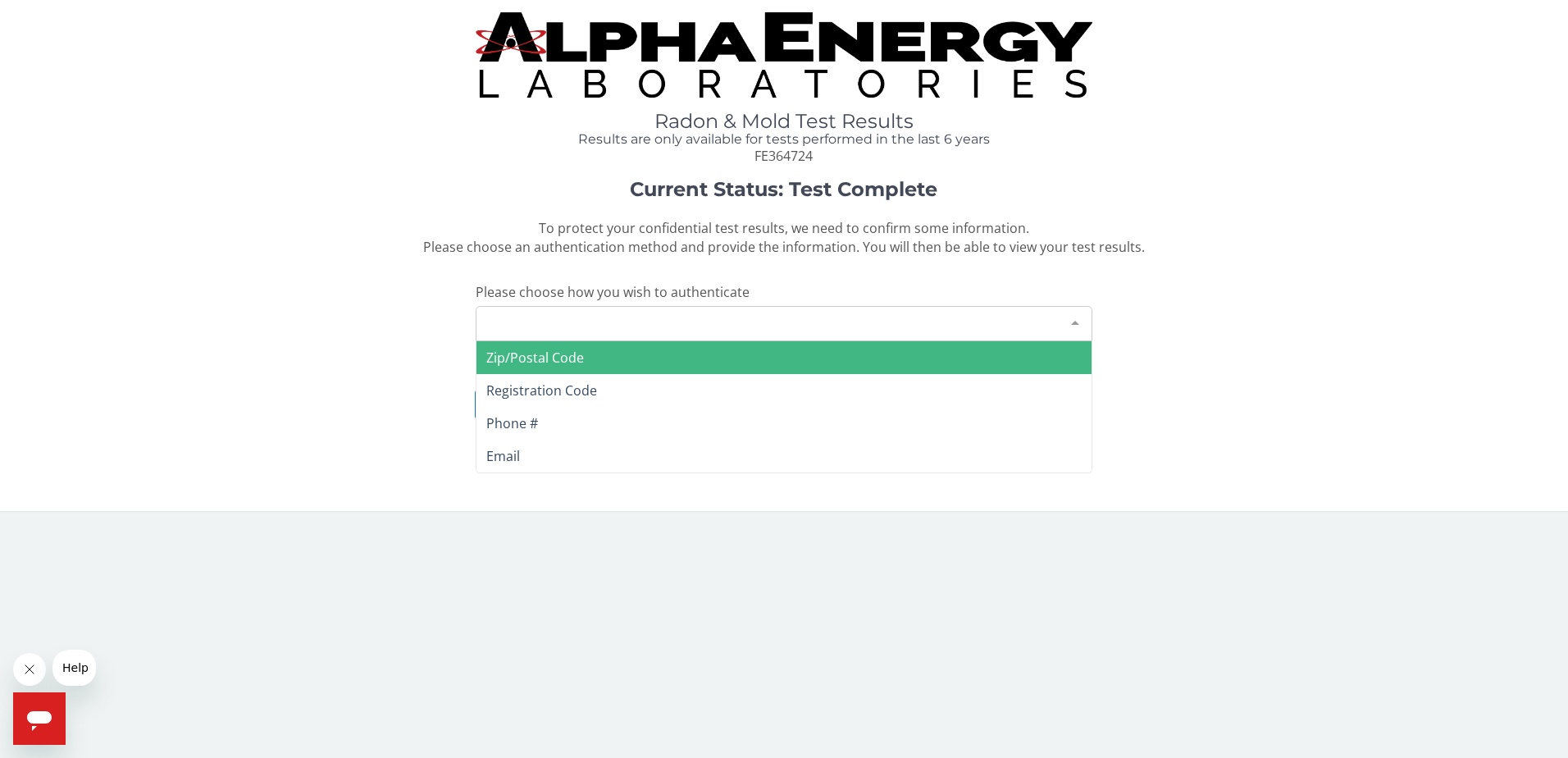
click at [643, 321] on div "Please make a selection" at bounding box center [785, 324] width 618 height 36
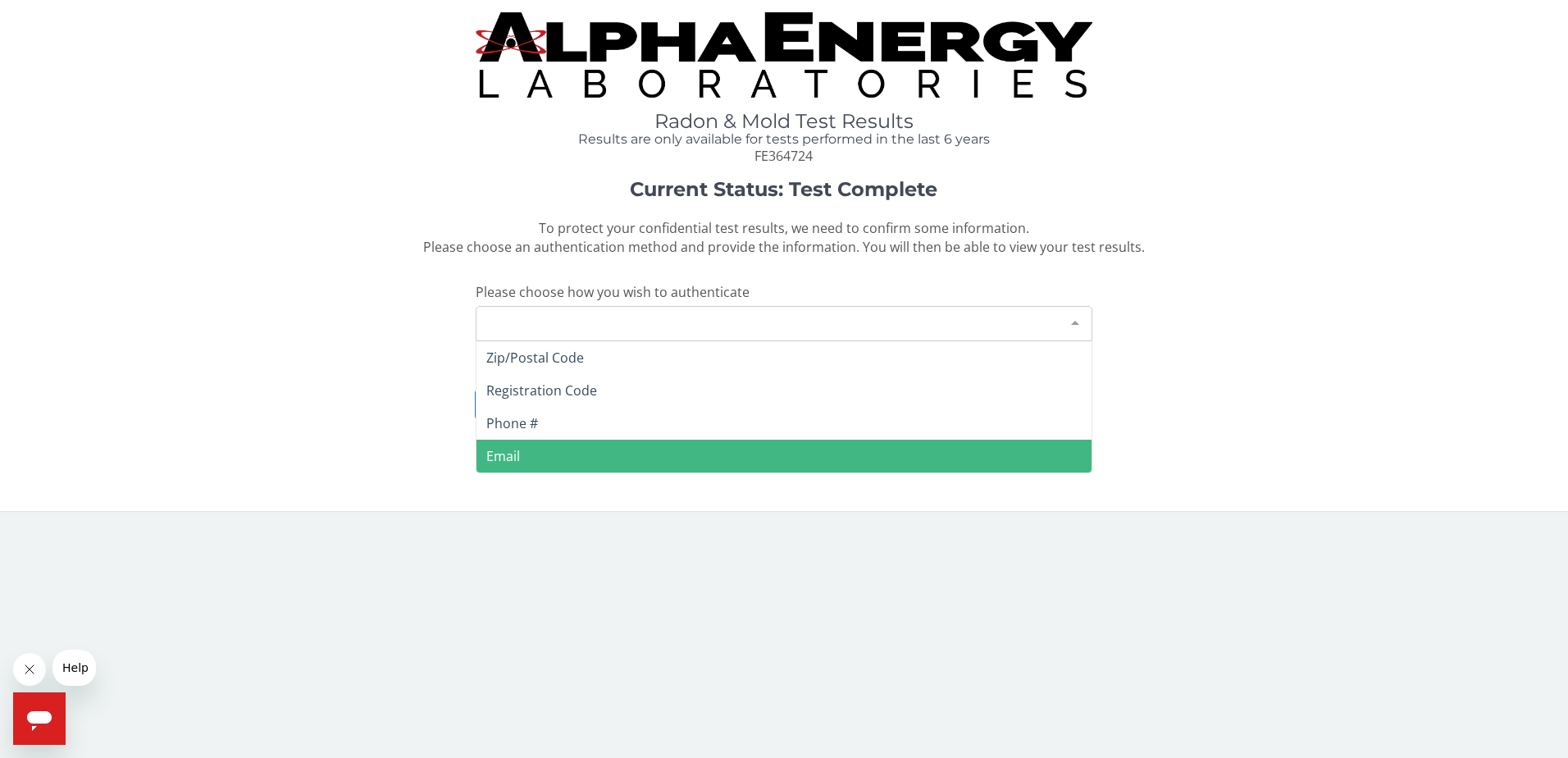
click at [520, 457] on span "Email" at bounding box center [785, 456] width 616 height 33
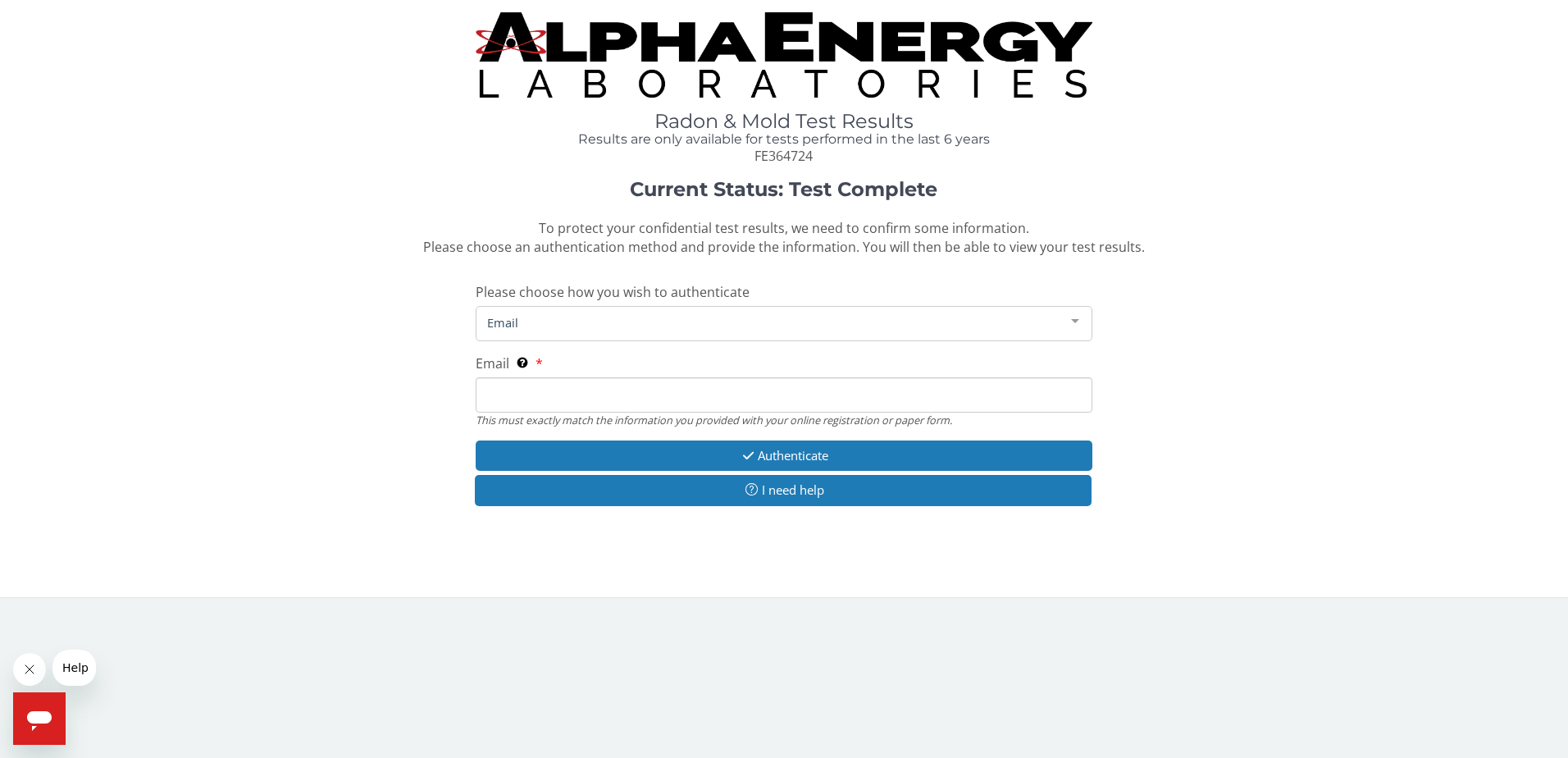
click at [500, 384] on input "Email This must exactly match the information you provided with your online reg…" at bounding box center [785, 395] width 618 height 36
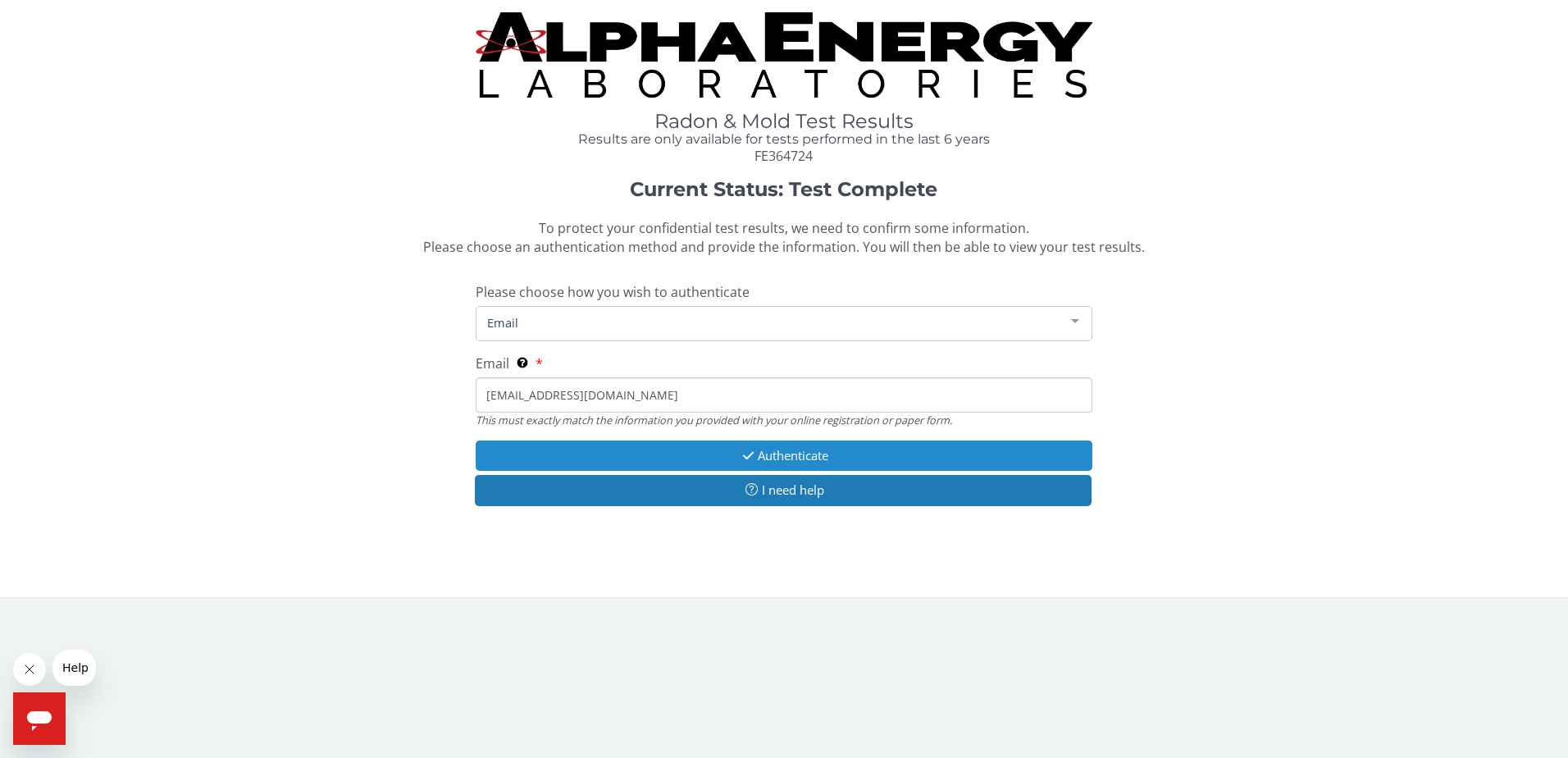
type input "winterha@aol.com"
click at [746, 459] on icon "button" at bounding box center [748, 455] width 19 height 12
